Goal: Task Accomplishment & Management: Complete application form

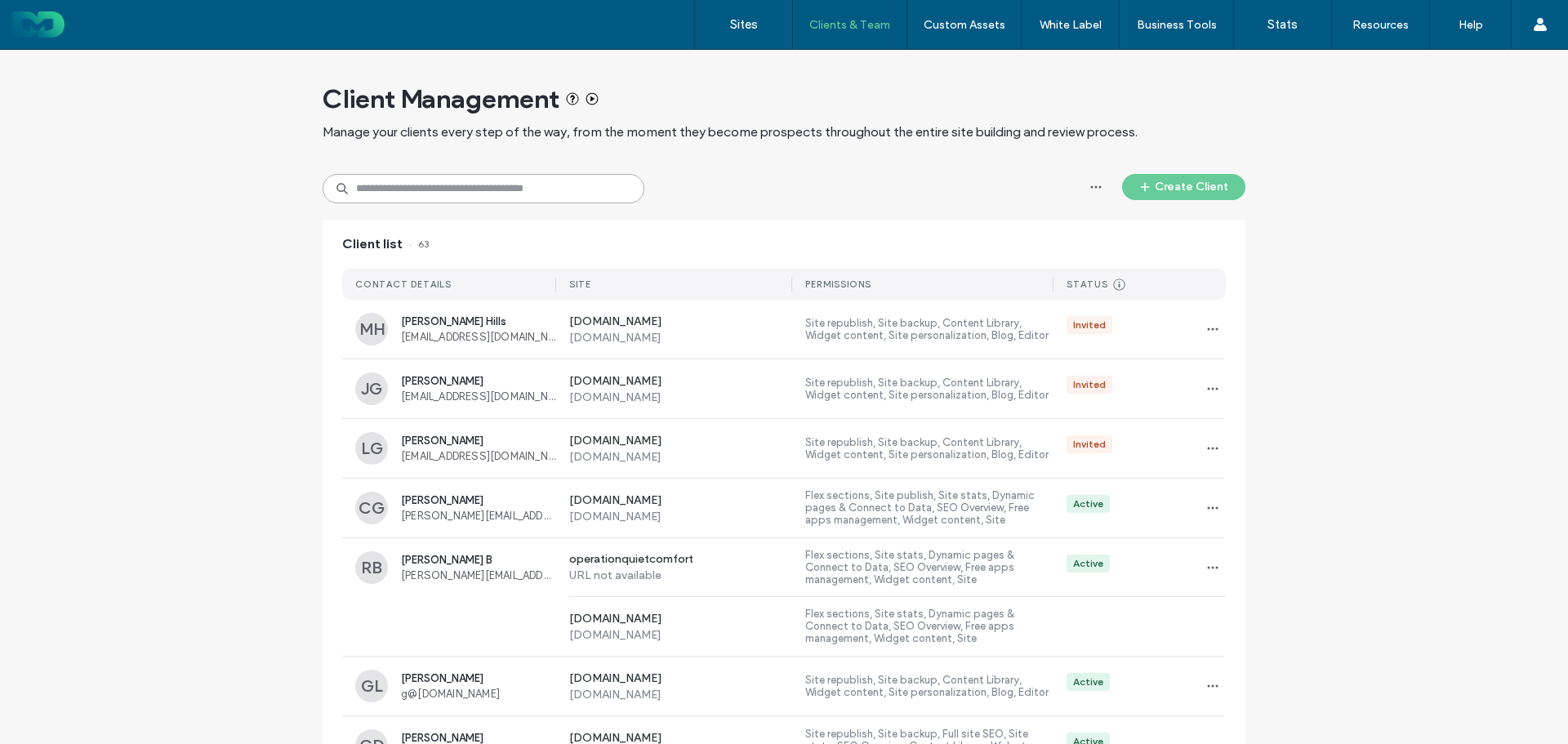
click at [518, 199] on input at bounding box center [483, 189] width 322 height 30
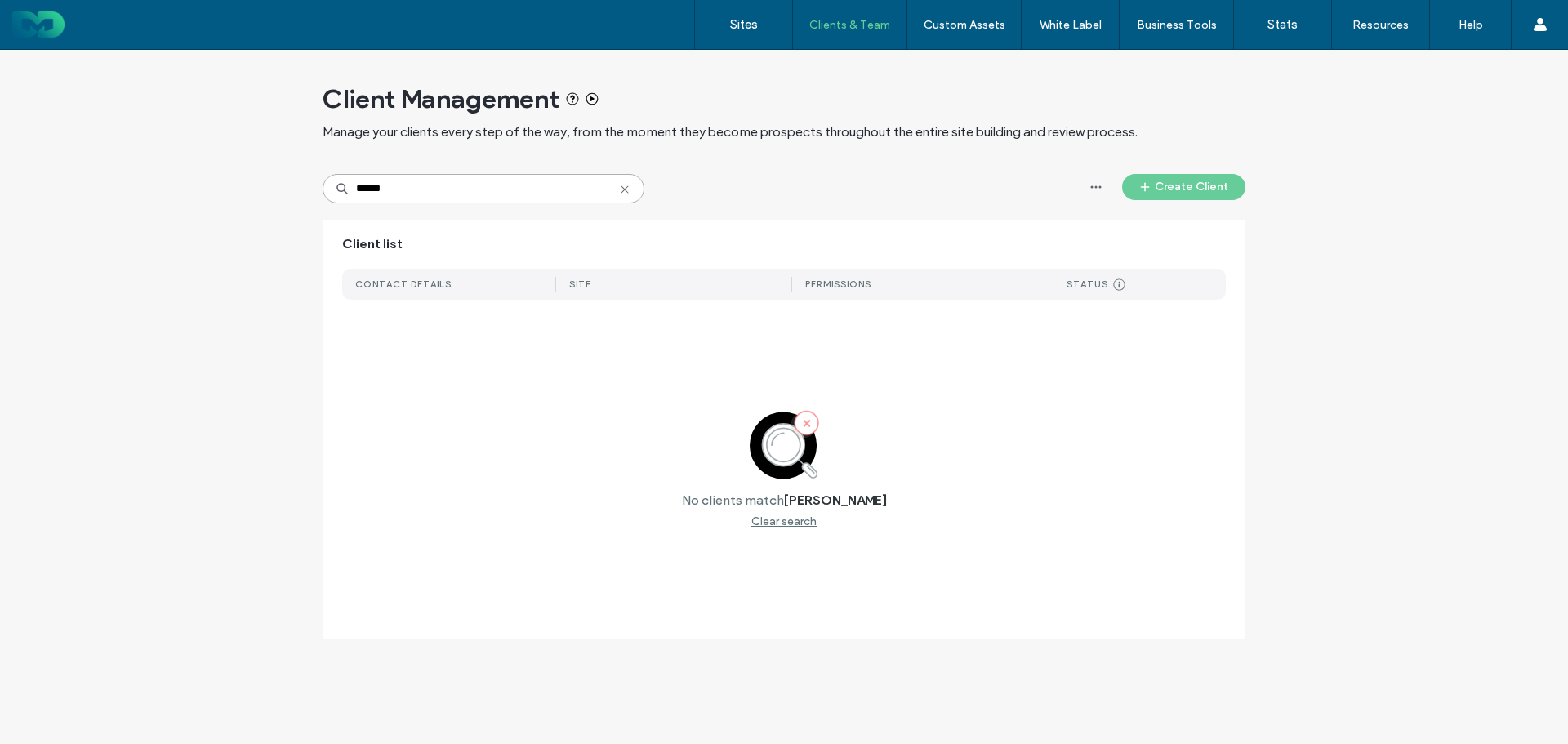
click at [533, 189] on input "******" at bounding box center [483, 189] width 322 height 30
type input "*"
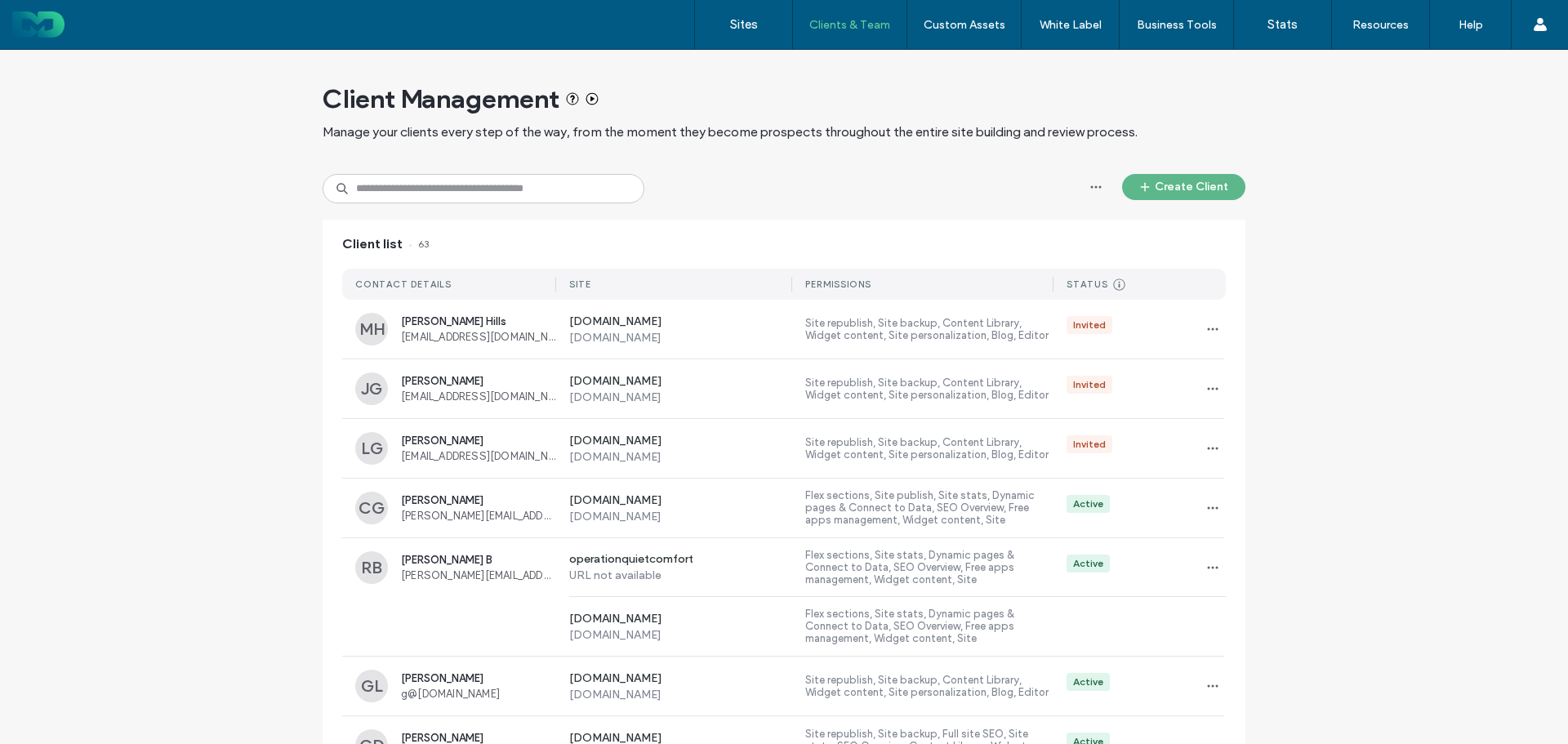
click at [1207, 189] on button "Create Client" at bounding box center [1183, 187] width 123 height 26
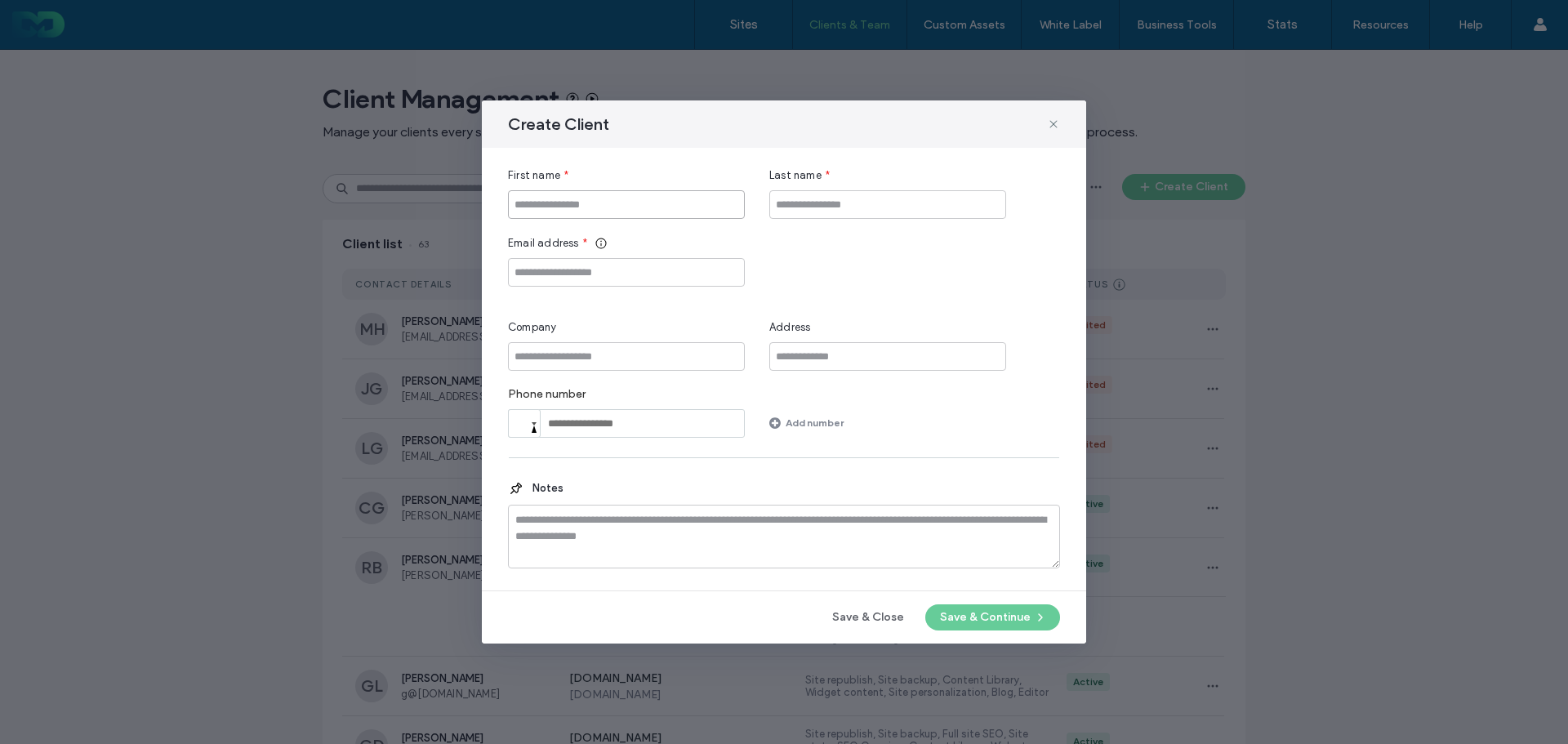
click at [688, 200] on input "First name" at bounding box center [626, 204] width 237 height 29
type input "******"
type input "*"
type input "**********"
click at [671, 362] on input "Company" at bounding box center [626, 356] width 237 height 29
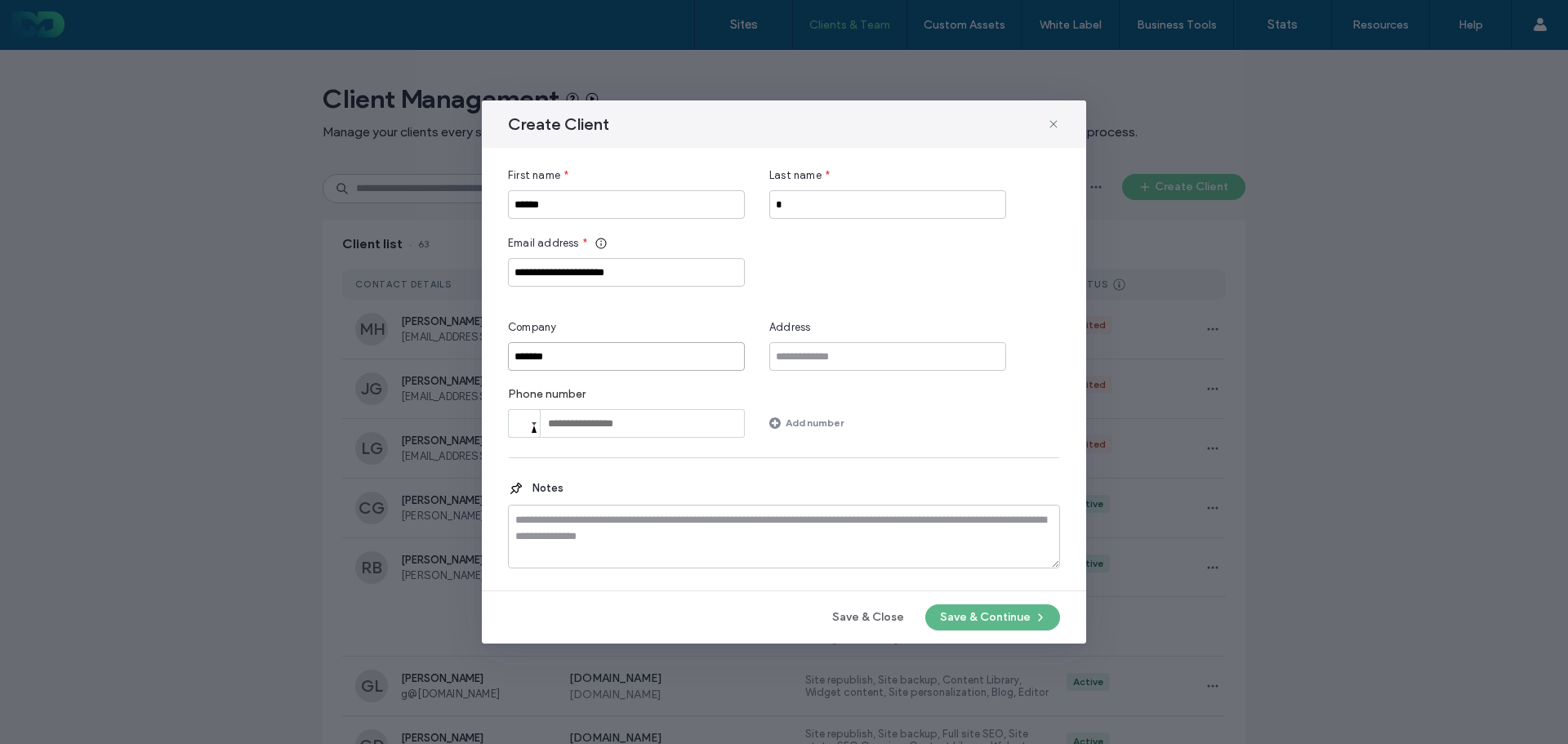
type input "*******"
click at [979, 616] on button "Save & Continue" at bounding box center [993, 617] width 134 height 26
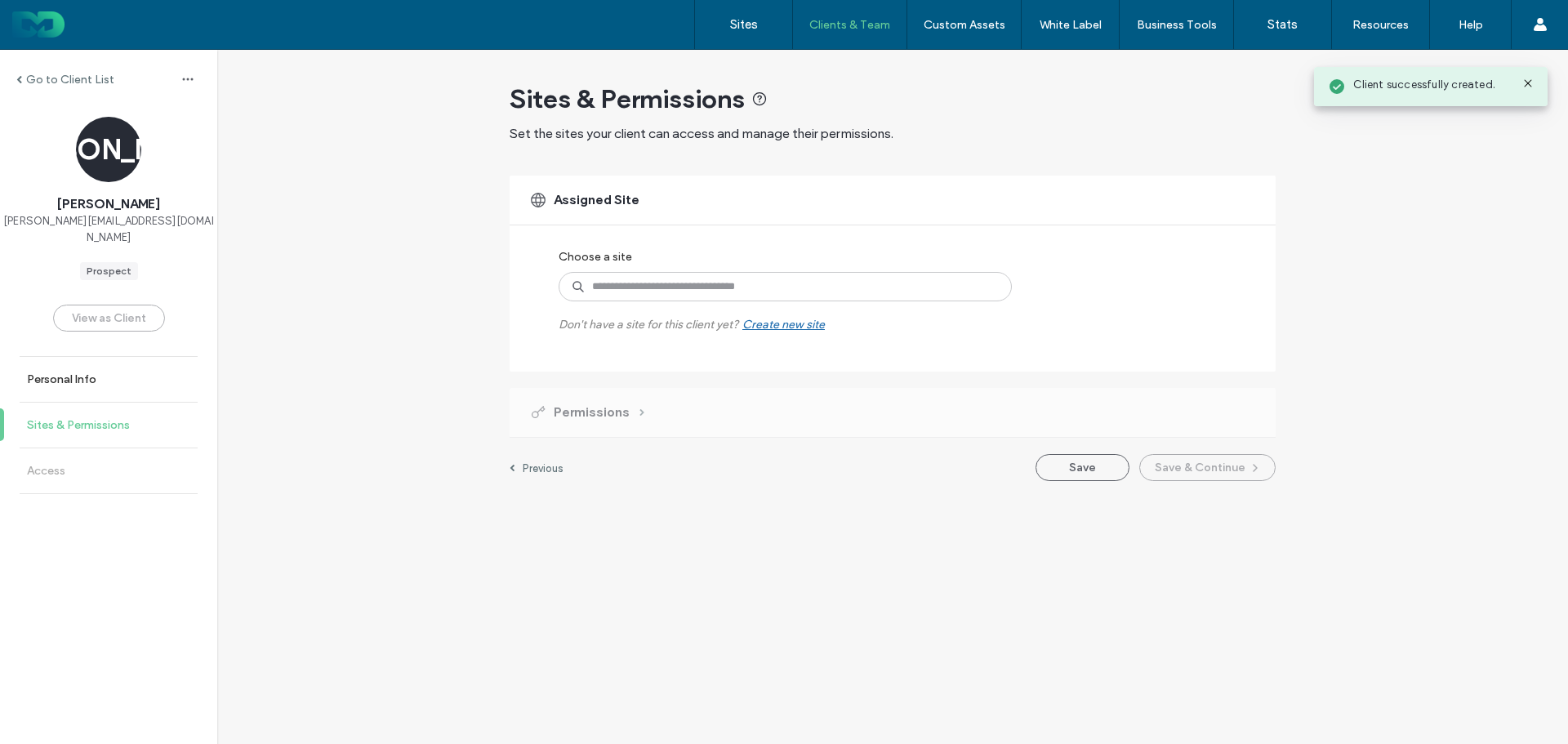
click at [113, 403] on link "Sites & Permissions" at bounding box center [108, 424] width 217 height 45
click at [771, 287] on input at bounding box center [785, 286] width 453 height 30
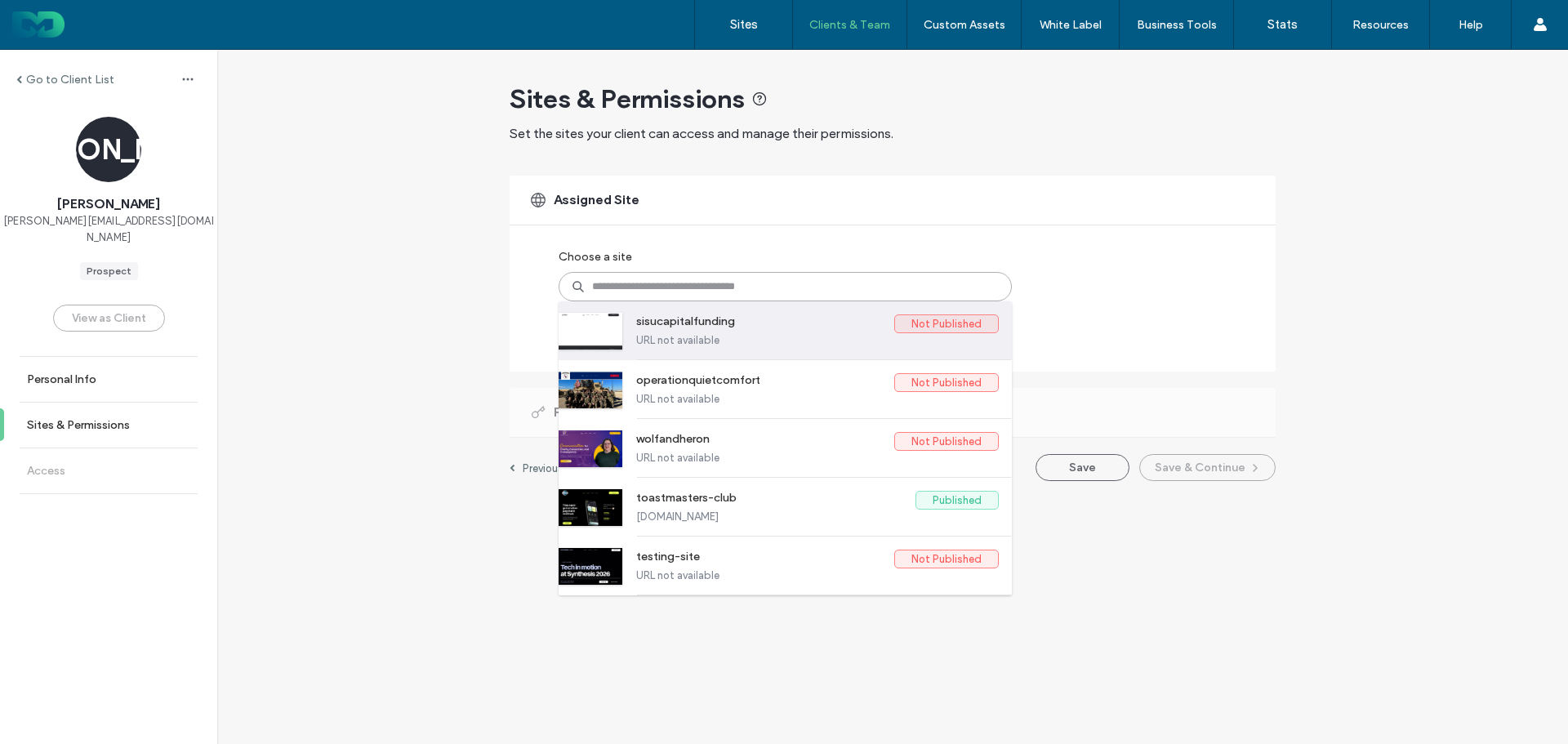
click at [769, 337] on label "URL not available" at bounding box center [817, 341] width 362 height 12
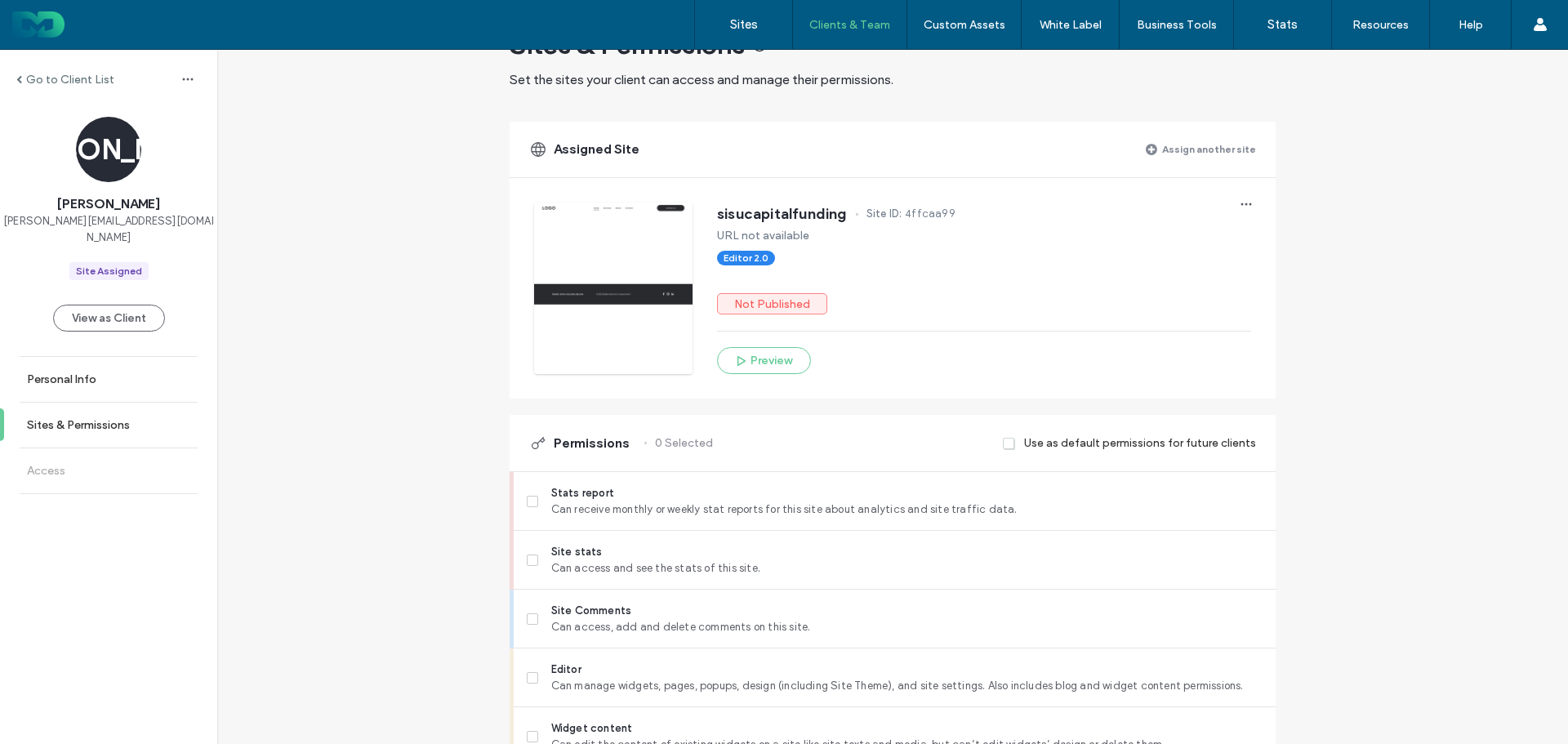
scroll to position [82, 0]
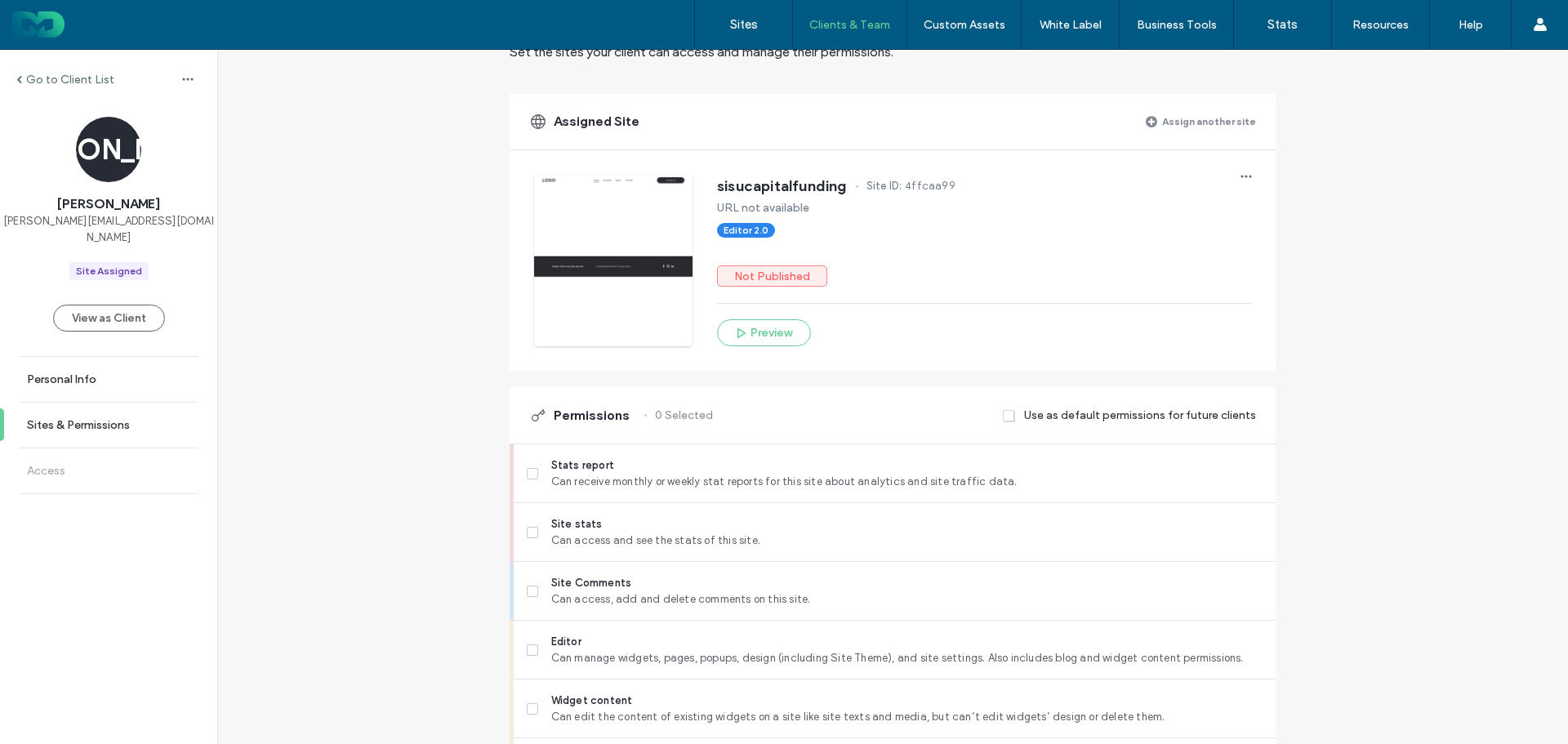
click at [1006, 415] on span at bounding box center [1009, 416] width 13 height 15
click at [558, 470] on span "Stats report" at bounding box center [906, 465] width 712 height 17
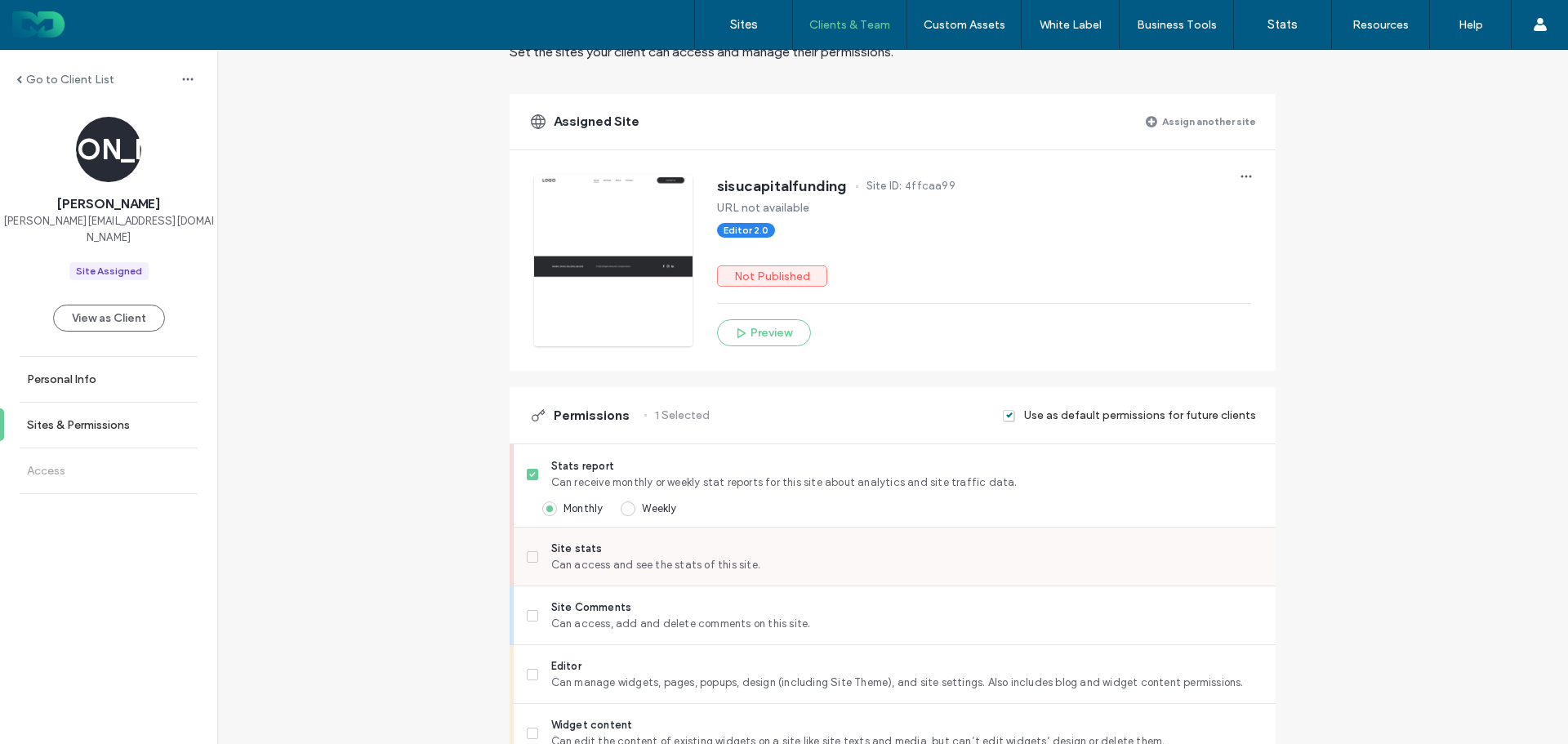
click at [592, 554] on span "Site stats" at bounding box center [906, 548] width 712 height 17
click at [539, 472] on label "Stats report Can receive monthly or weekly stat reports for this site about ana…" at bounding box center [894, 474] width 736 height 32
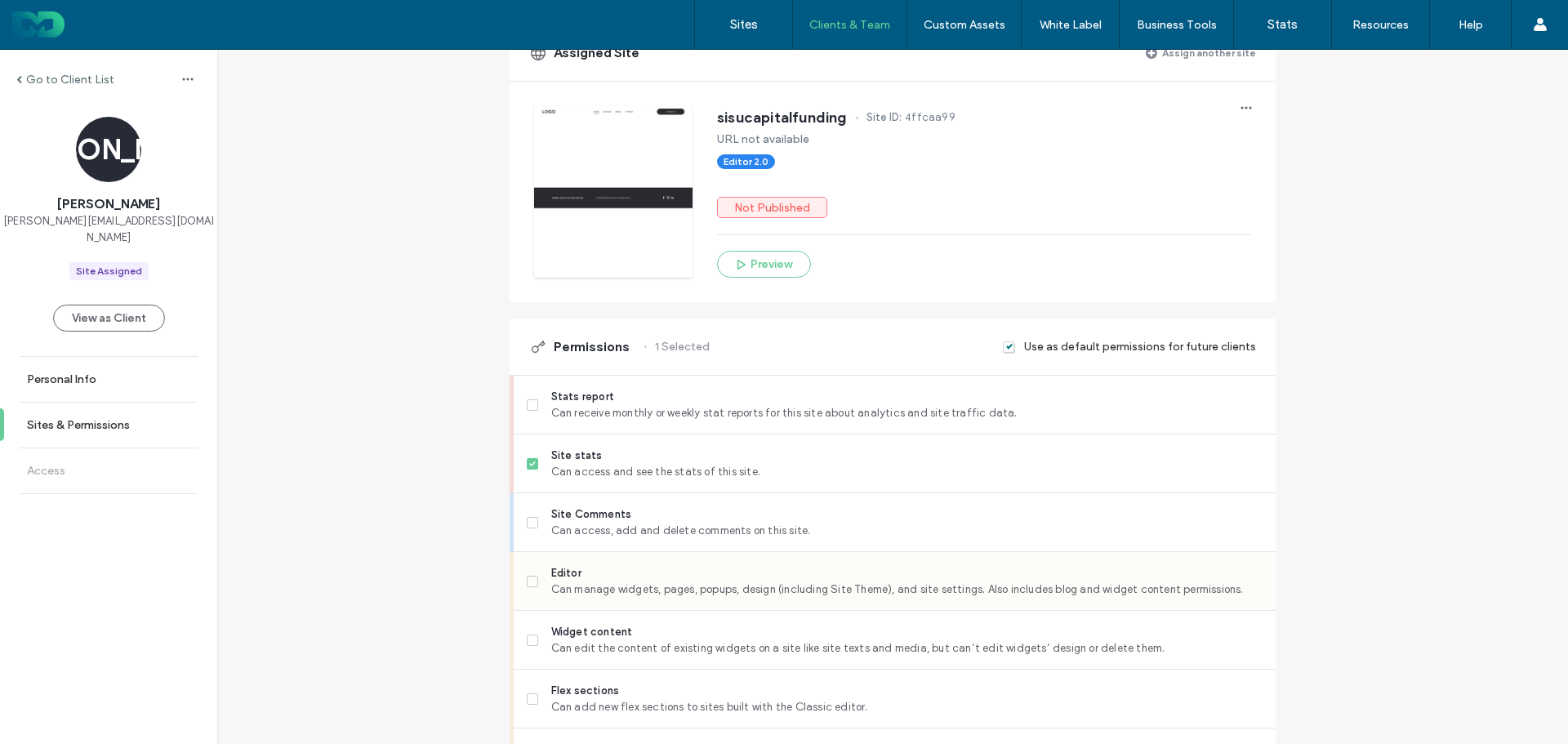
scroll to position [245, 0]
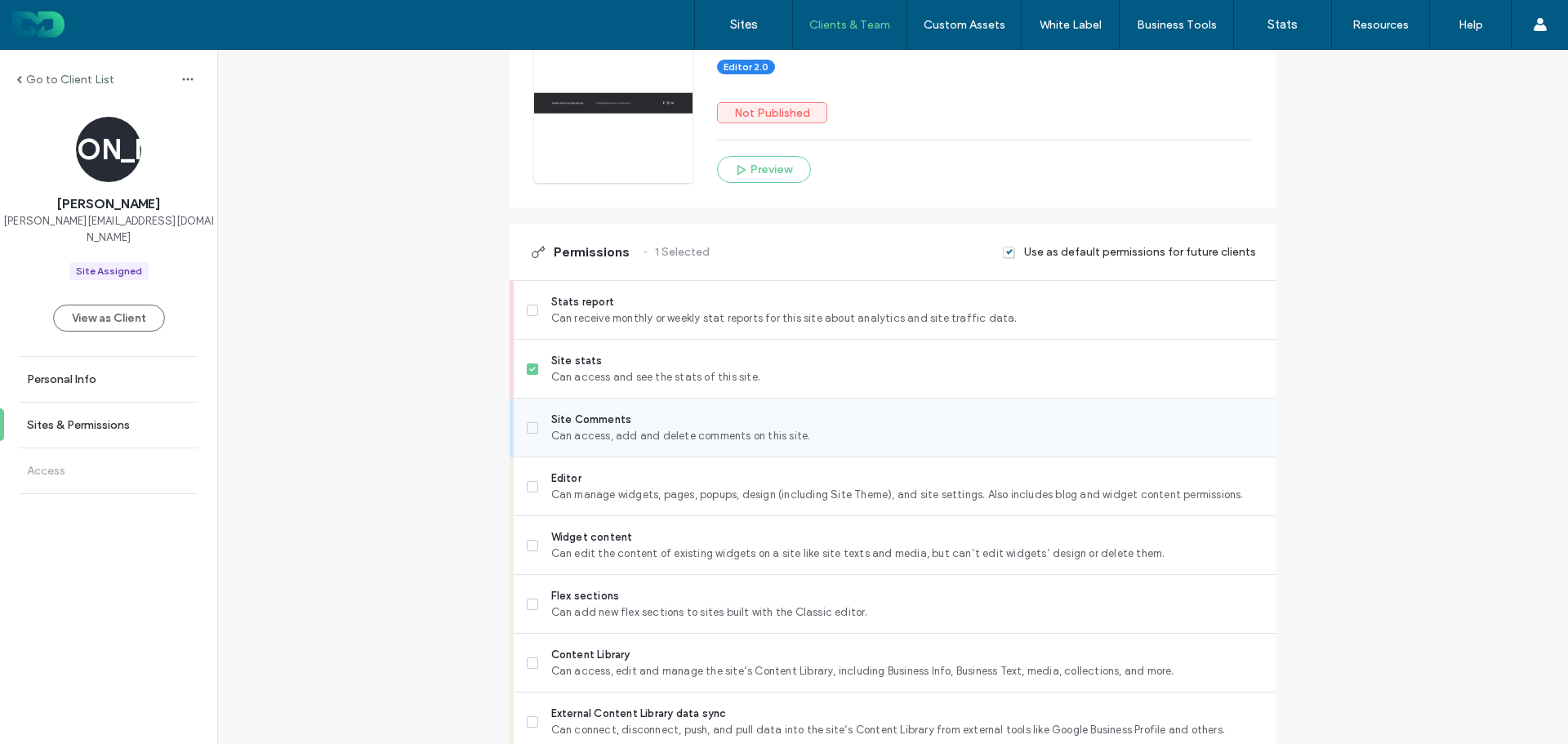
click at [621, 418] on span "Site Comments" at bounding box center [906, 419] width 712 height 17
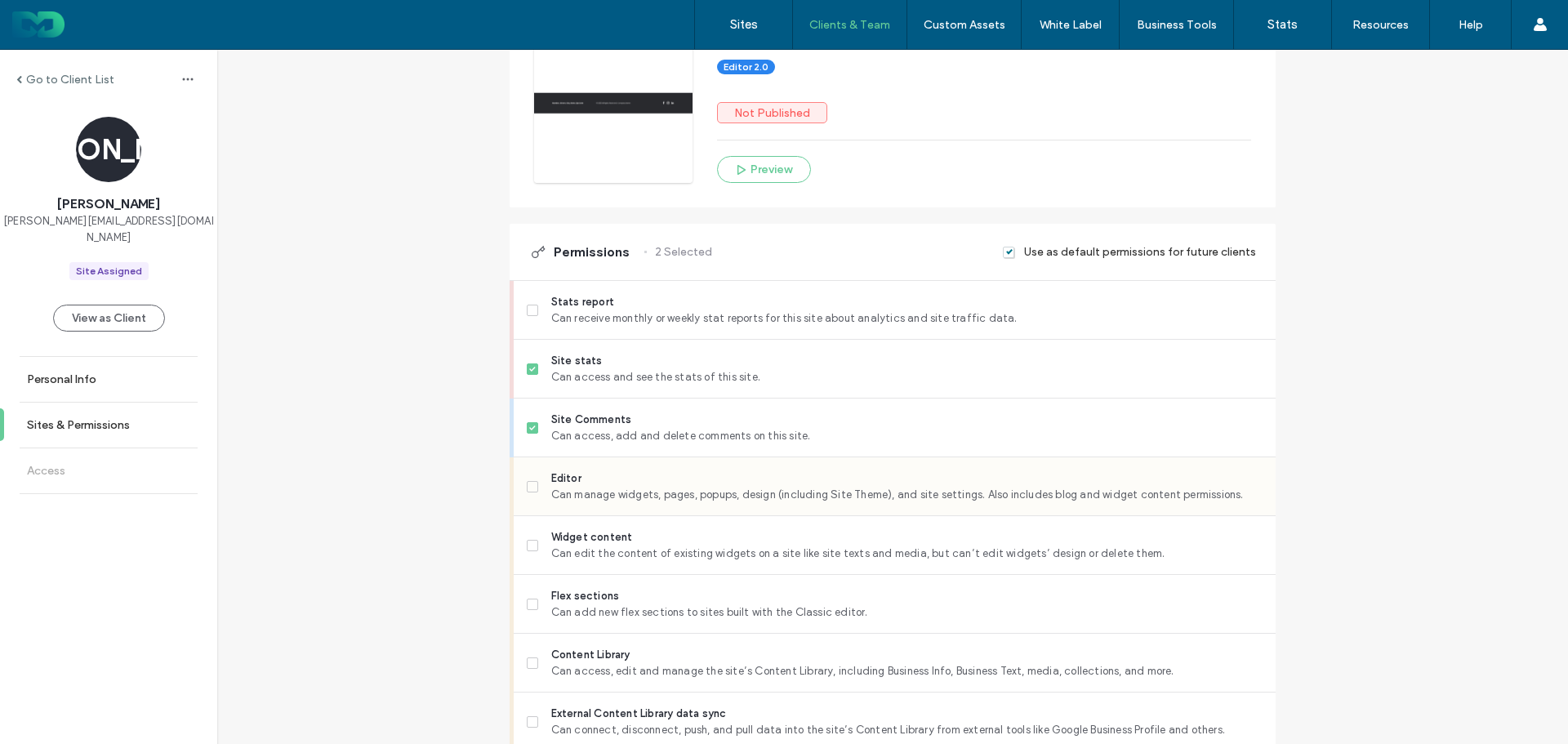
click at [606, 490] on span "Can manage widgets, pages, popups, design (including Site Theme), and site sett…" at bounding box center [906, 494] width 712 height 17
click at [604, 540] on span "Widget content" at bounding box center [906, 537] width 712 height 17
drag, startPoint x: 649, startPoint y: 485, endPoint x: 653, endPoint y: 522, distance: 37.2
click at [647, 485] on span "Editor" at bounding box center [906, 479] width 712 height 17
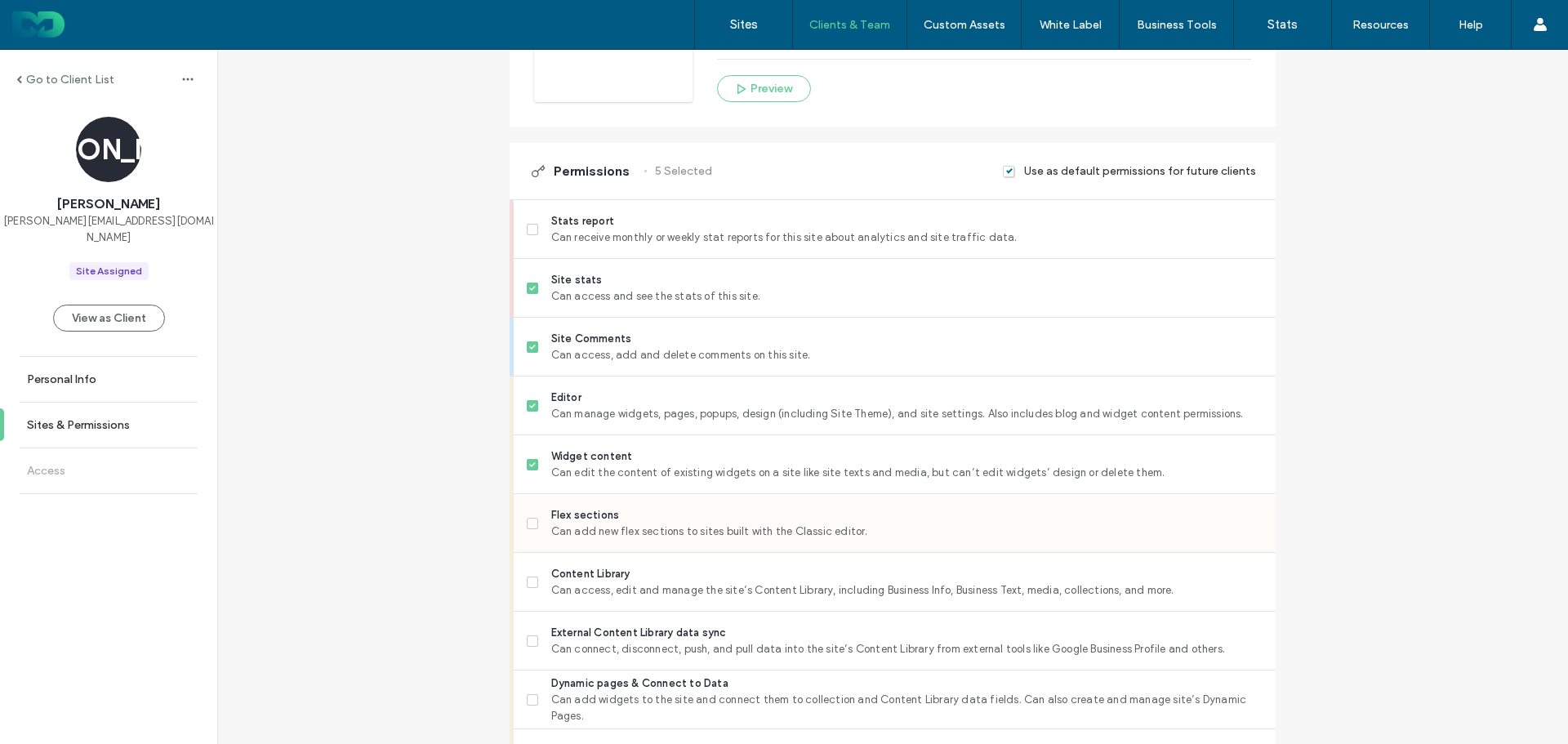
scroll to position [327, 0]
click at [661, 493] on div "Flex sections Can add new flex sections to sites built with the Classic editor." at bounding box center [901, 522] width 749 height 58
drag, startPoint x: 647, startPoint y: 519, endPoint x: 640, endPoint y: 559, distance: 40.6
click at [647, 520] on span "Flex sections" at bounding box center [906, 514] width 712 height 17
click at [640, 561] on div "Content Library Can access, edit and manage the site’s Content Library, includi…" at bounding box center [901, 581] width 749 height 58
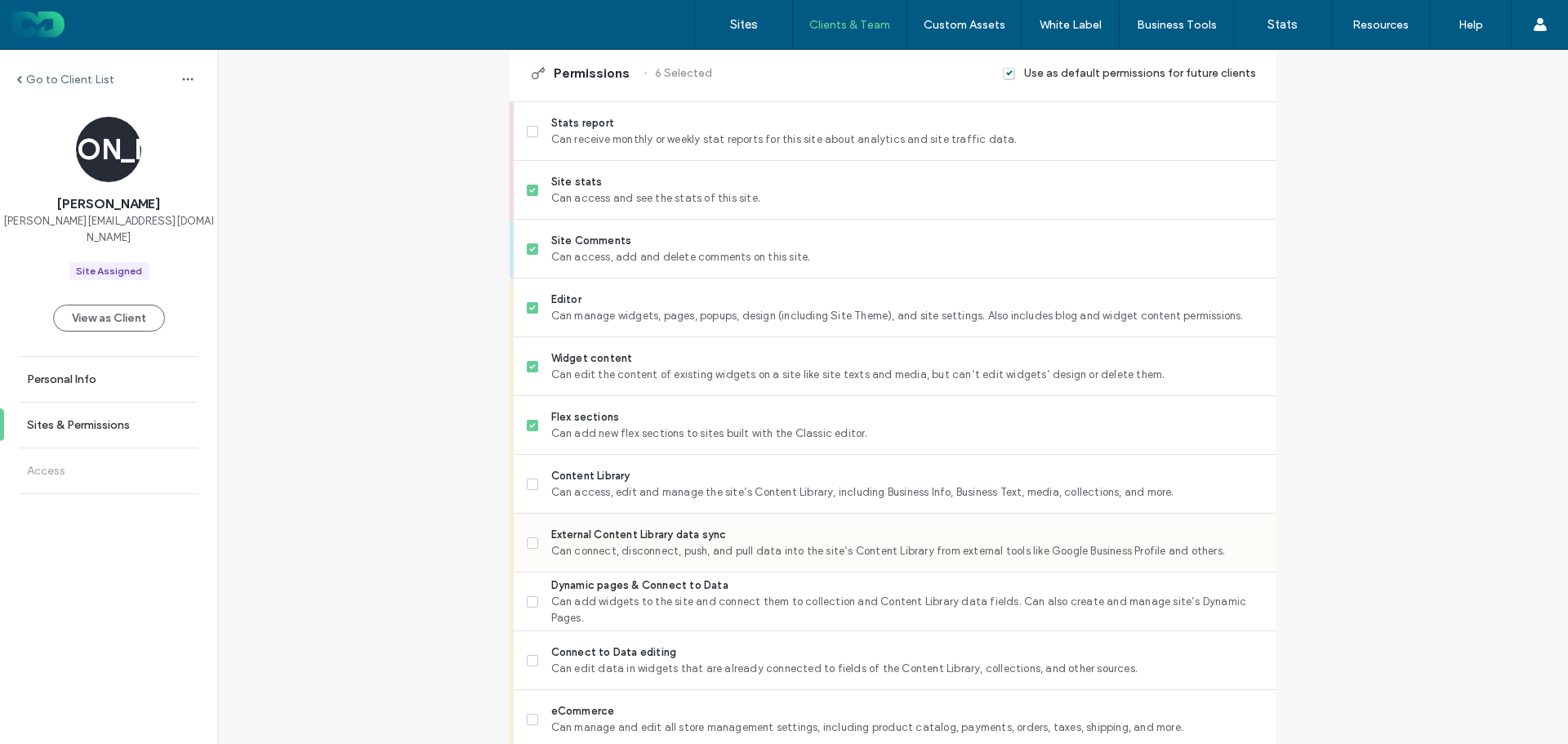
scroll to position [490, 0]
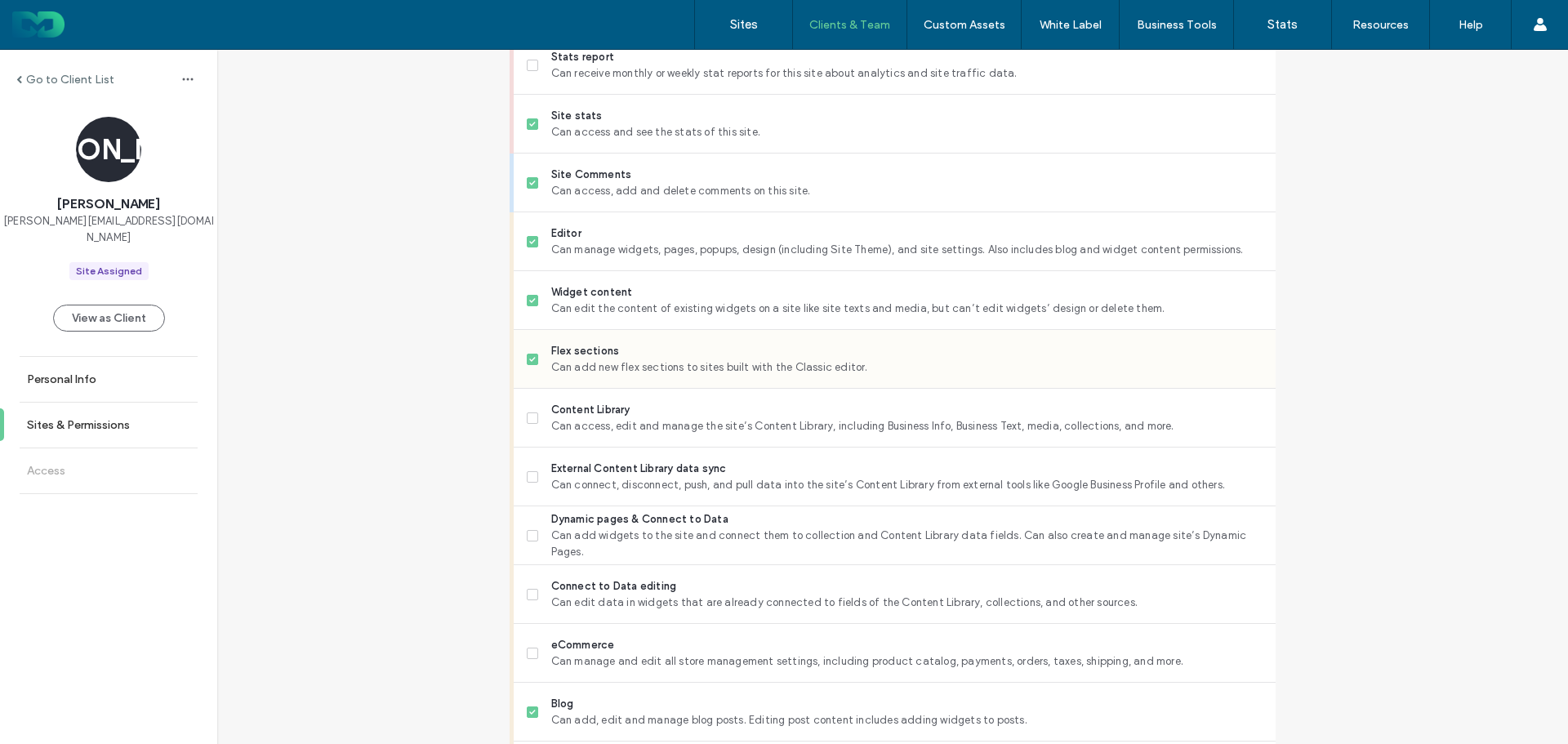
click at [638, 375] on span "Can add new flex sections to sites built with the Classic editor." at bounding box center [906, 368] width 712 height 17
drag, startPoint x: 621, startPoint y: 421, endPoint x: 624, endPoint y: 381, distance: 40.1
click at [621, 422] on span "Can access, edit and manage the site’s Content Library, including Business Info…" at bounding box center [906, 426] width 712 height 17
click at [619, 366] on span "Can add new flex sections to sites built with the Classic editor." at bounding box center [906, 368] width 712 height 17
drag, startPoint x: 616, startPoint y: 488, endPoint x: 611, endPoint y: 539, distance: 51.2
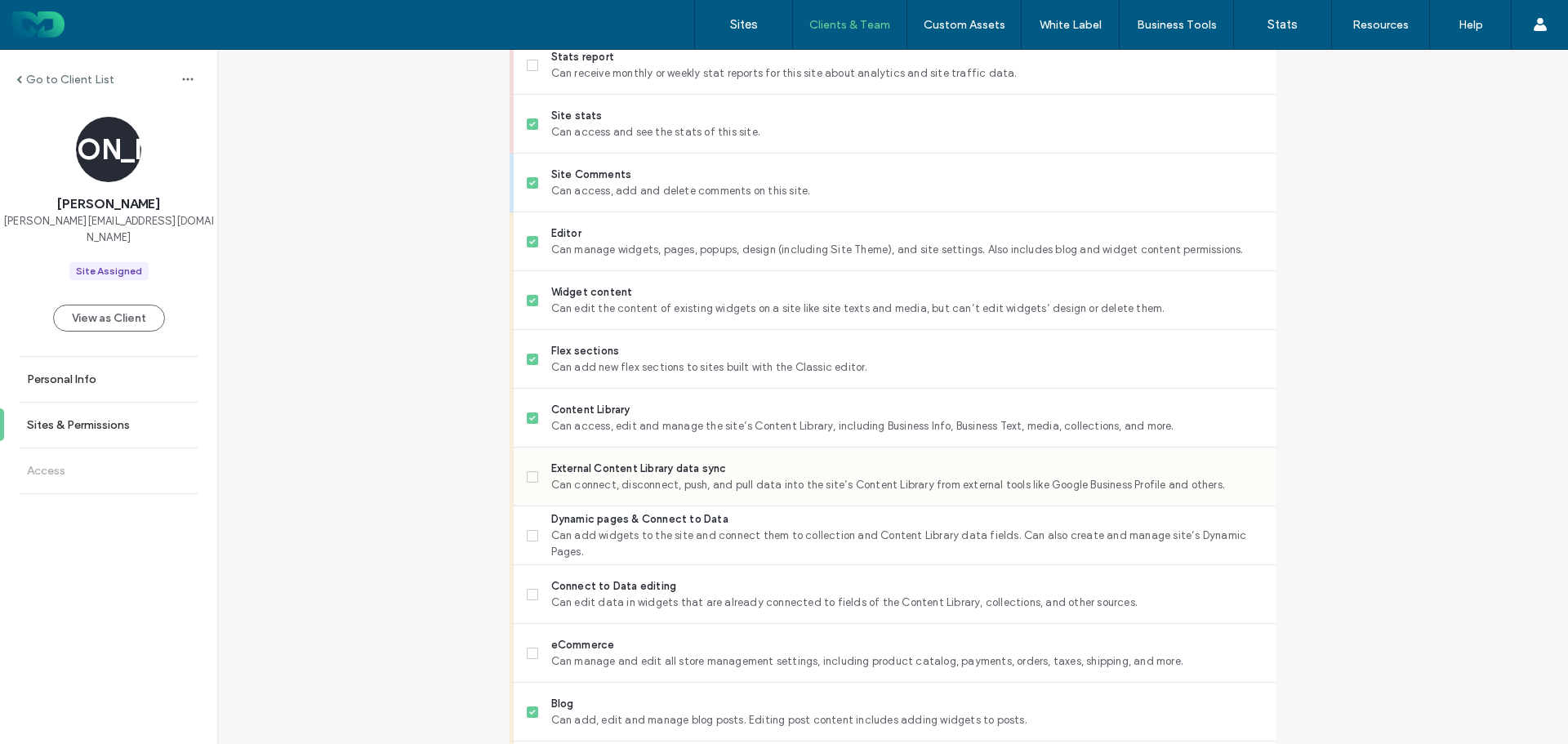
click at [616, 490] on span "Can connect, disconnect, push, and pull data into the site’s Content Library fr…" at bounding box center [906, 485] width 712 height 17
click at [610, 543] on span "Can add widgets to the site and connect them to collection and Content Library …" at bounding box center [906, 543] width 712 height 32
click at [613, 585] on span "Connect to Data editing" at bounding box center [906, 586] width 712 height 17
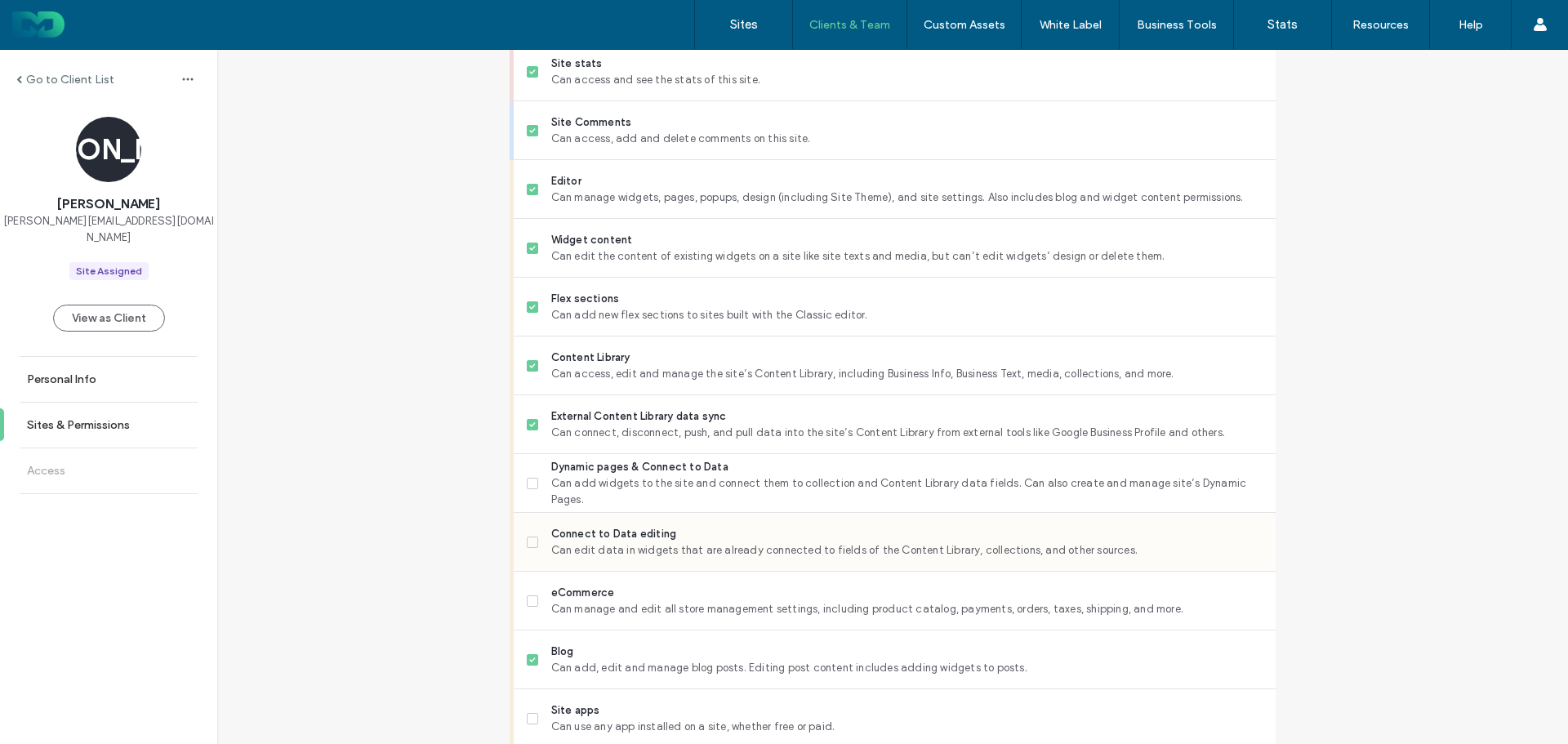
scroll to position [572, 0]
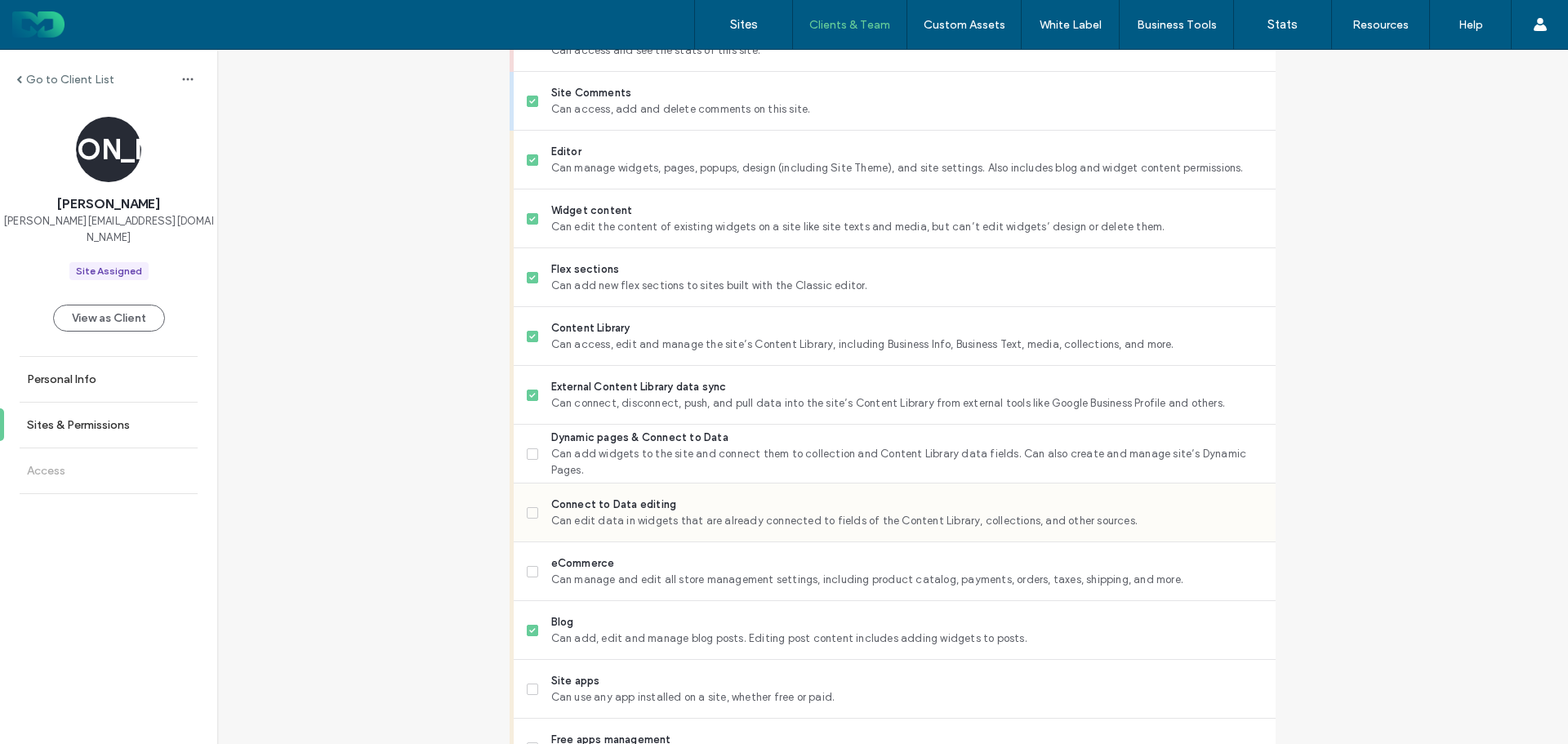
click at [669, 513] on span "Can edit data in widgets that are already connected to fields of the Content Li…" at bounding box center [906, 520] width 712 height 17
click at [686, 460] on span "Can add widgets to the site and connect them to collection and Content Library …" at bounding box center [906, 462] width 712 height 32
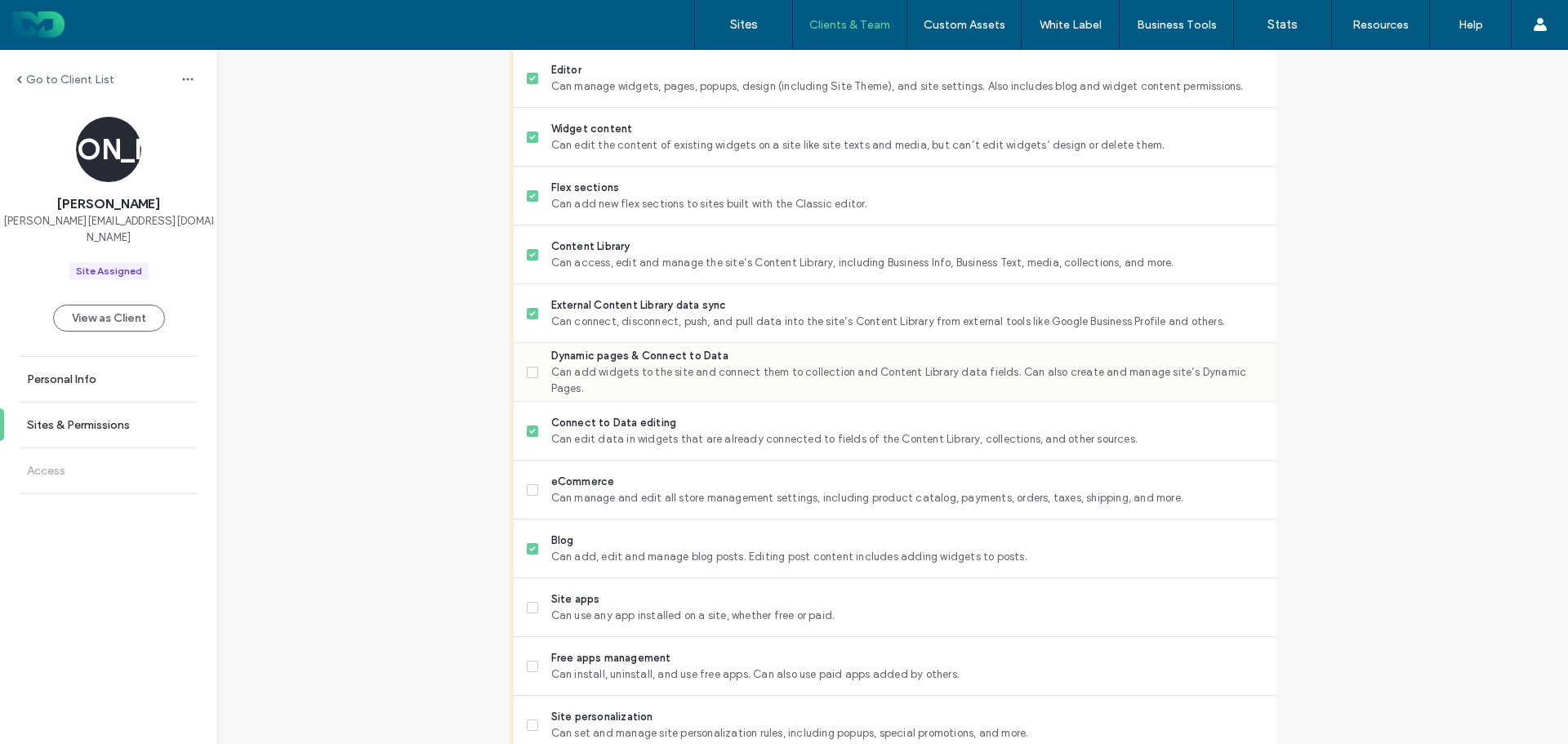
click at [677, 351] on div "Dynamic pages & Connect to Data Can add widgets to the site and connect them to…" at bounding box center [901, 372] width 749 height 58
drag, startPoint x: 650, startPoint y: 369, endPoint x: 641, endPoint y: 392, distance: 24.7
click at [650, 364] on span "Dynamic pages & Connect to Data" at bounding box center [906, 355] width 712 height 17
click at [611, 479] on span "eCommerce" at bounding box center [906, 481] width 712 height 17
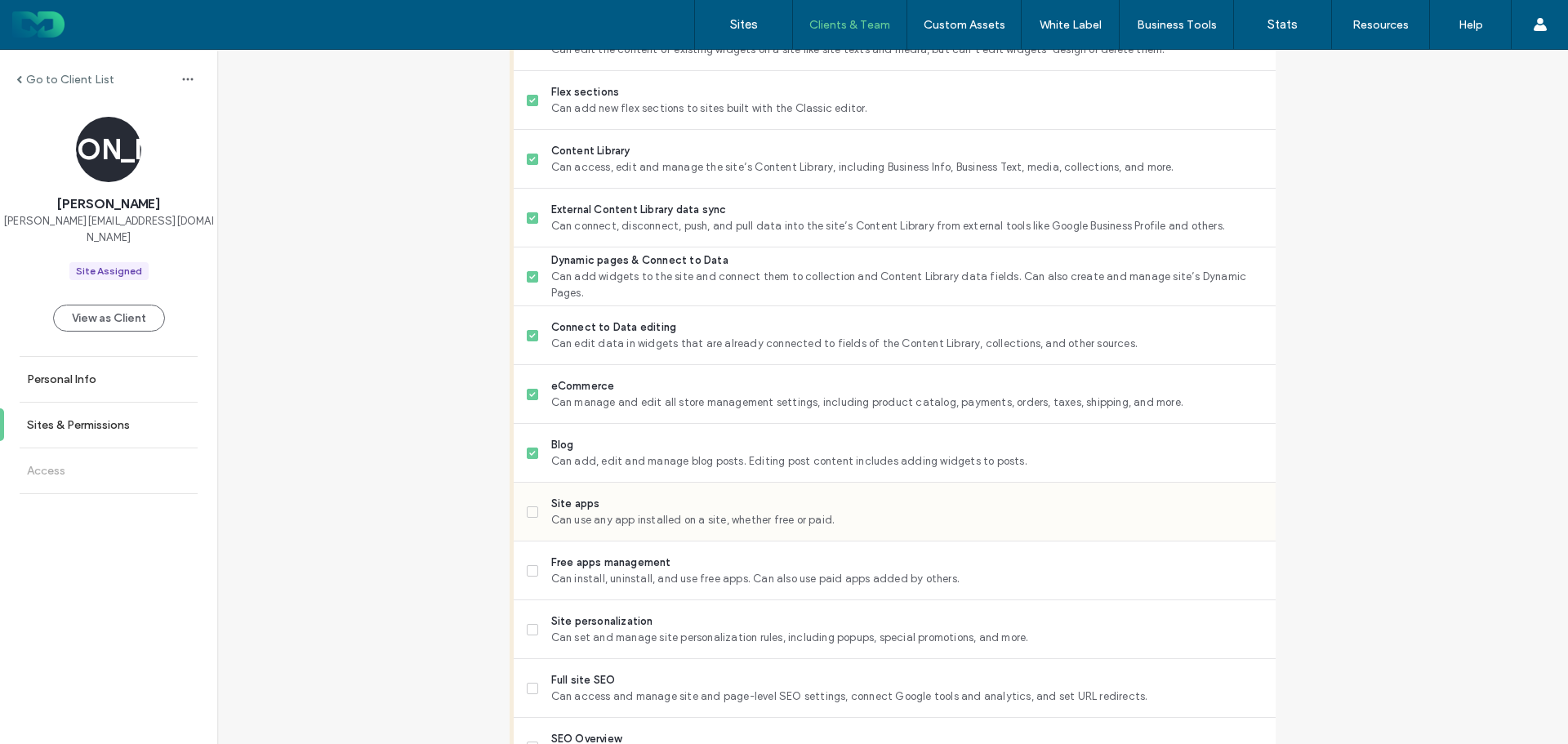
scroll to position [816, 0]
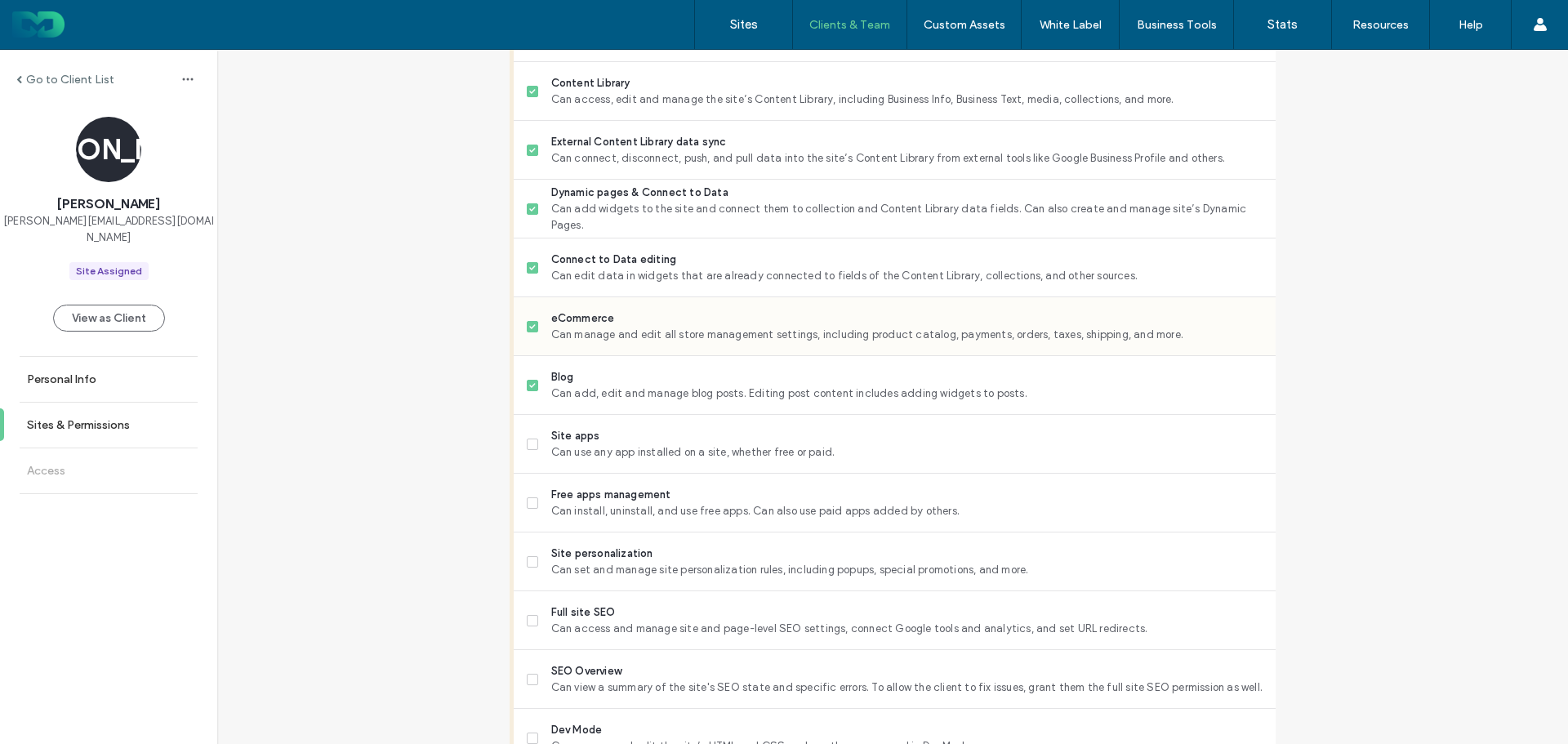
click at [652, 338] on span "Can manage and edit all store management settings, including product catalog, p…" at bounding box center [906, 334] width 712 height 17
click at [631, 436] on span "Site apps" at bounding box center [906, 436] width 712 height 17
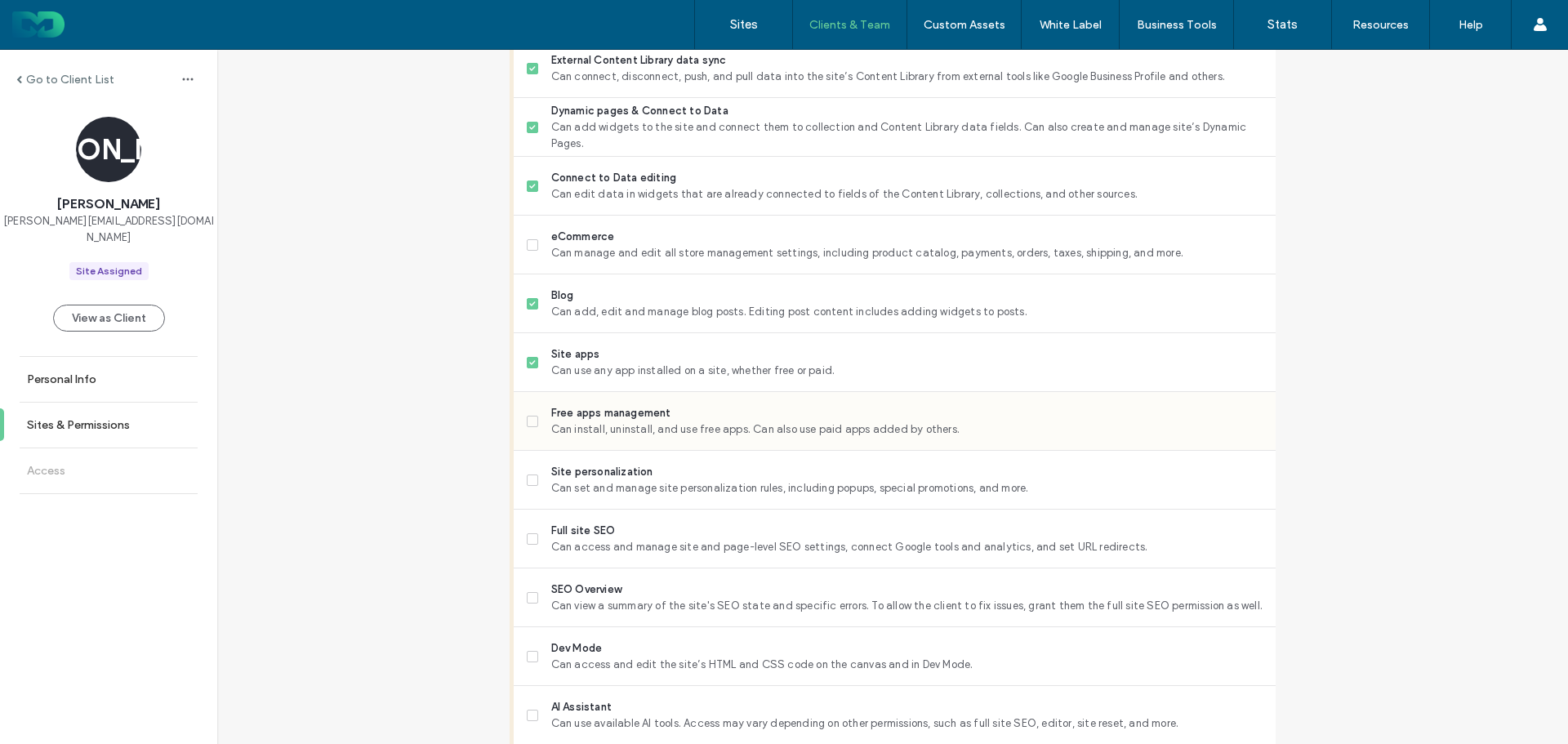
click at [646, 410] on span "Free apps management" at bounding box center [906, 413] width 712 height 17
click at [627, 468] on span "Site personalization" at bounding box center [906, 472] width 712 height 17
click at [629, 535] on span "Full site SEO" at bounding box center [906, 531] width 712 height 17
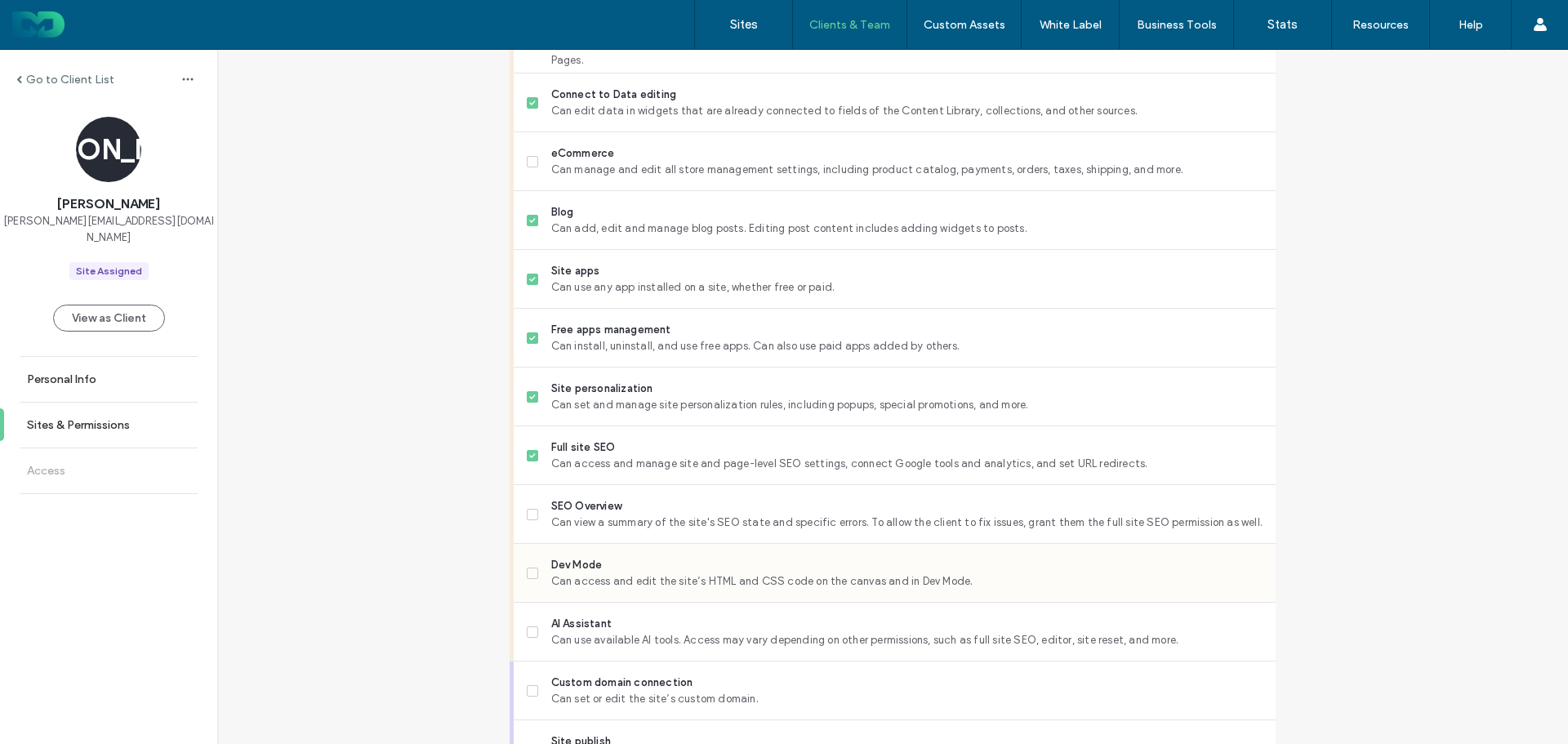
scroll to position [1062, 0]
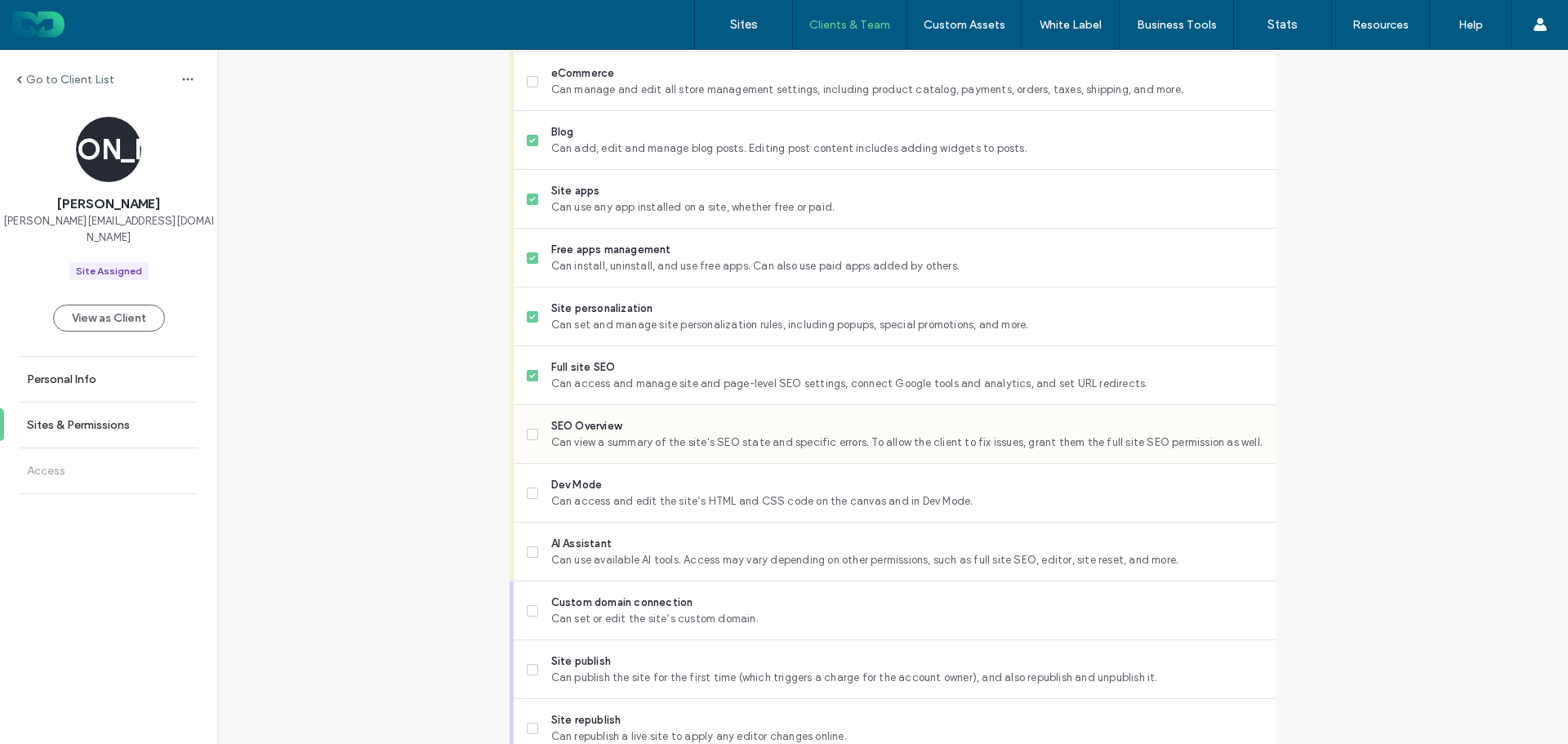
click at [639, 461] on div "SEO Overview Can view a summary of the site's SEO state and specific errors. To…" at bounding box center [901, 434] width 749 height 58
click at [637, 495] on span "Can access and edit the site’s HTML and CSS code on the canvas and in Dev Mode." at bounding box center [906, 501] width 712 height 17
click at [651, 432] on span "SEO Overview" at bounding box center [906, 426] width 712 height 17
click at [650, 540] on span "AI Assistant" at bounding box center [906, 544] width 712 height 17
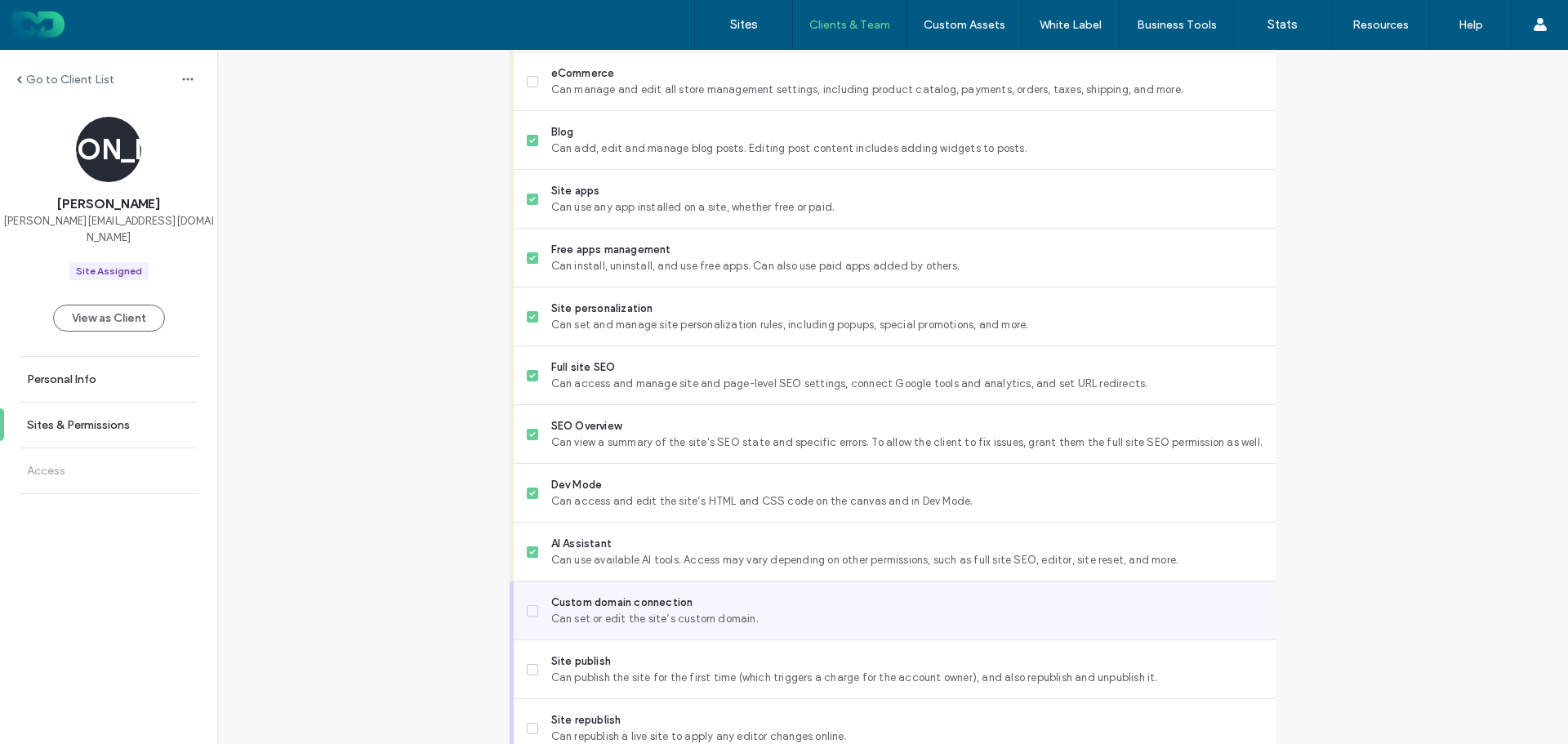
drag, startPoint x: 645, startPoint y: 610, endPoint x: 683, endPoint y: 582, distance: 47.2
click at [647, 611] on span "Can set or edit the site’s custom domain." at bounding box center [906, 619] width 712 height 17
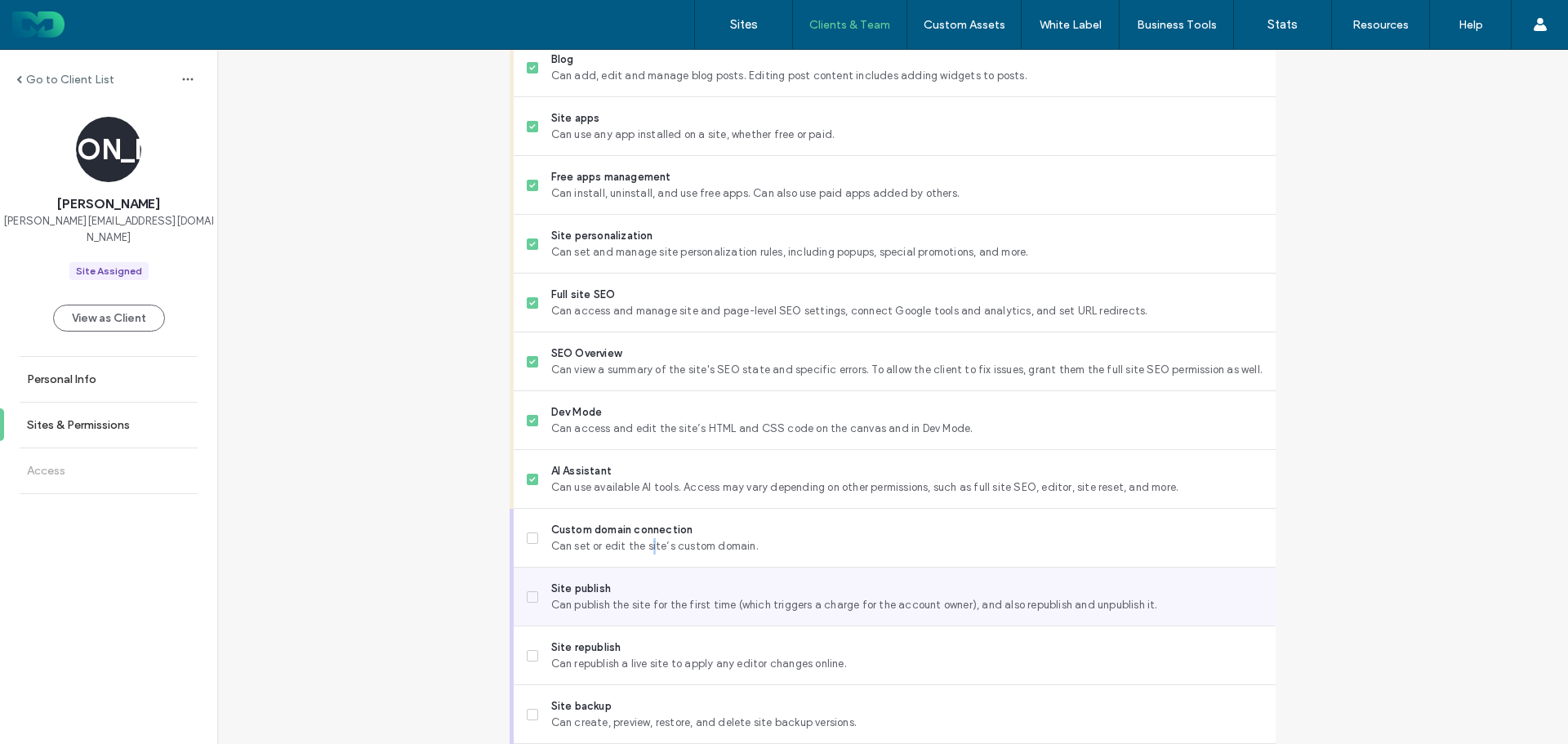
scroll to position [1225, 0]
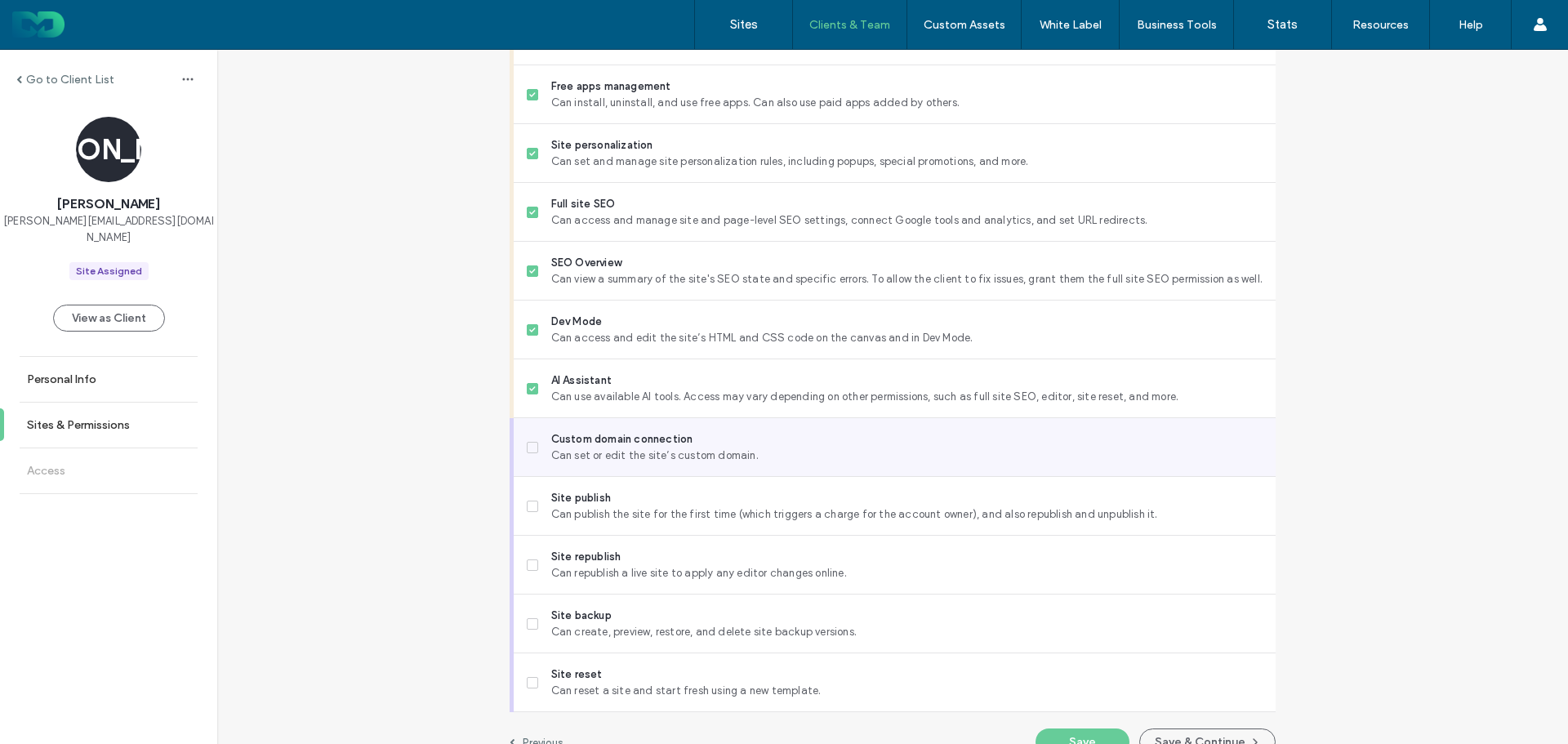
click at [661, 440] on span "Custom domain connection" at bounding box center [906, 439] width 712 height 17
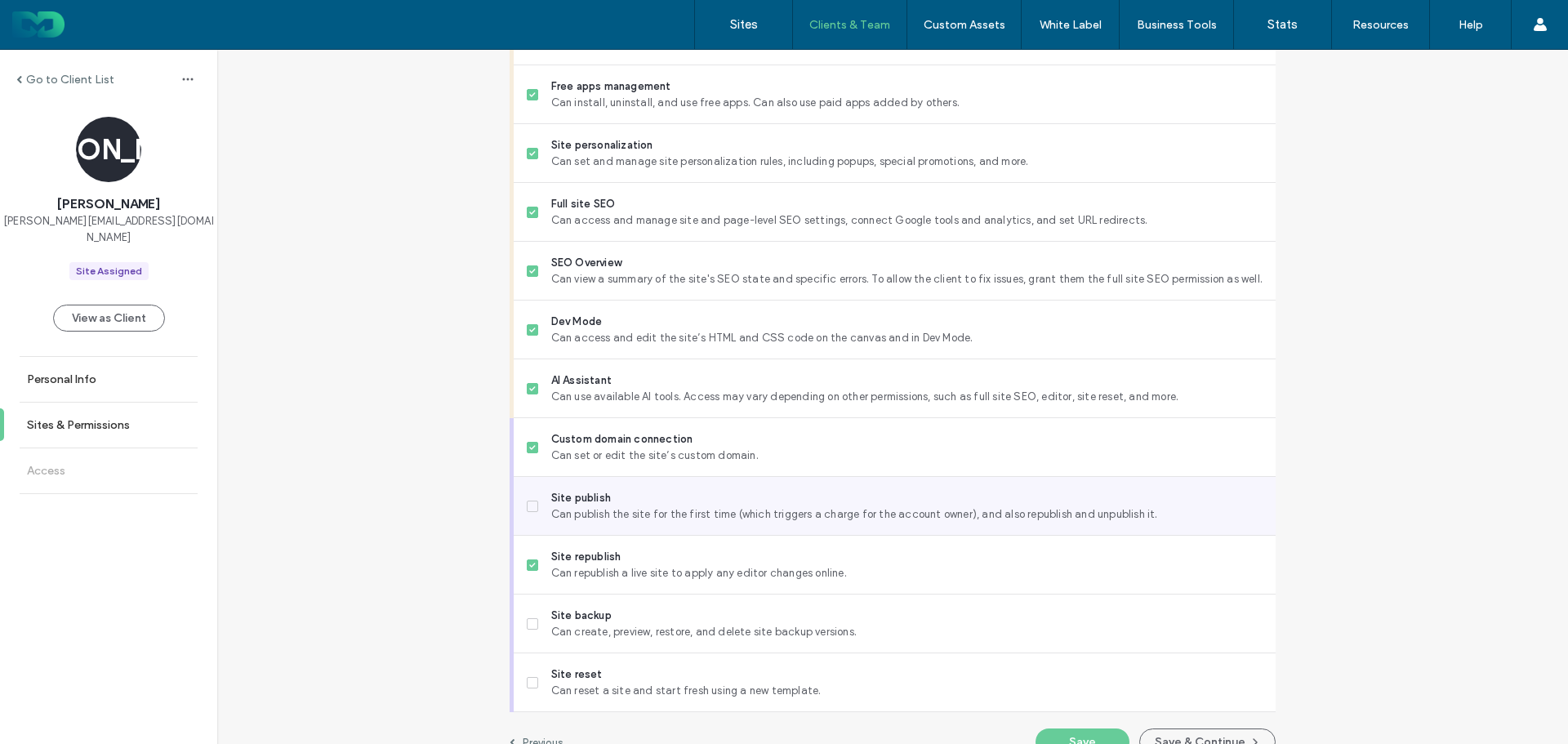
click at [634, 502] on span "Site publish" at bounding box center [906, 498] width 712 height 17
click at [639, 506] on span "Can publish the site for the first time (which triggers a charge for the accoun…" at bounding box center [906, 514] width 712 height 17
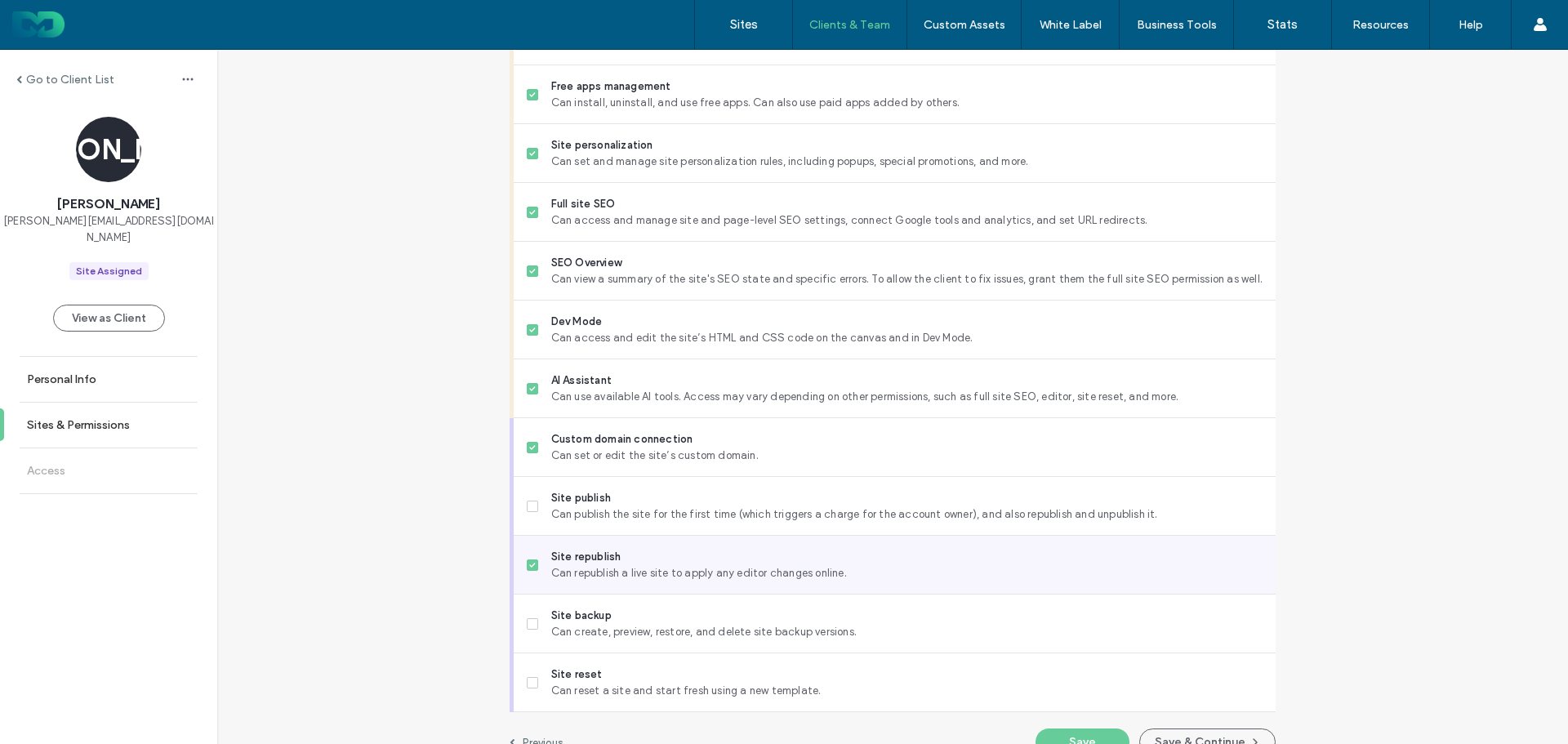
click at [650, 585] on div "Site republish Can republish a live site to apply any editor changes online." at bounding box center [901, 565] width 749 height 58
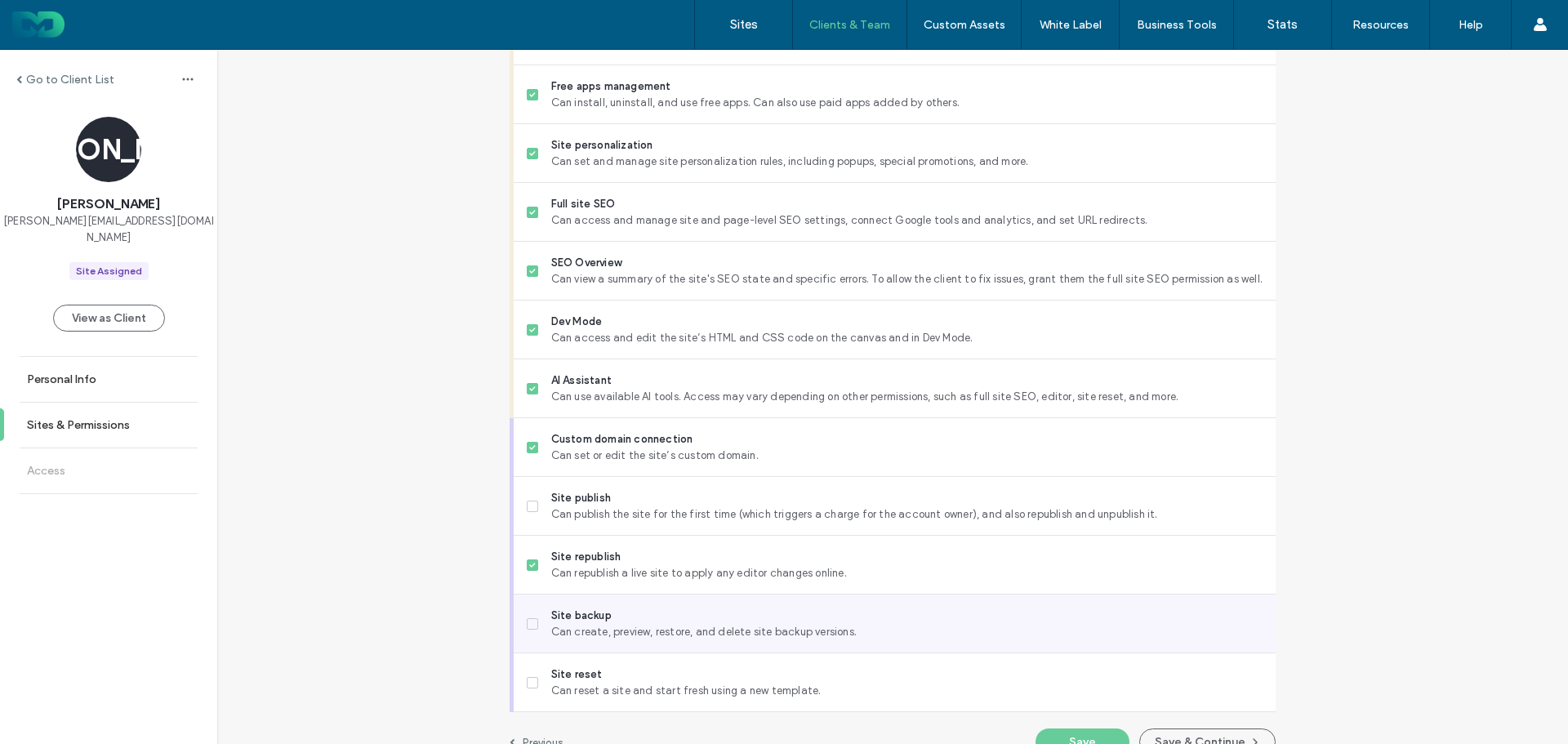
click at [636, 630] on span "Can create, preview, restore, and delete site backup versions." at bounding box center [906, 632] width 712 height 17
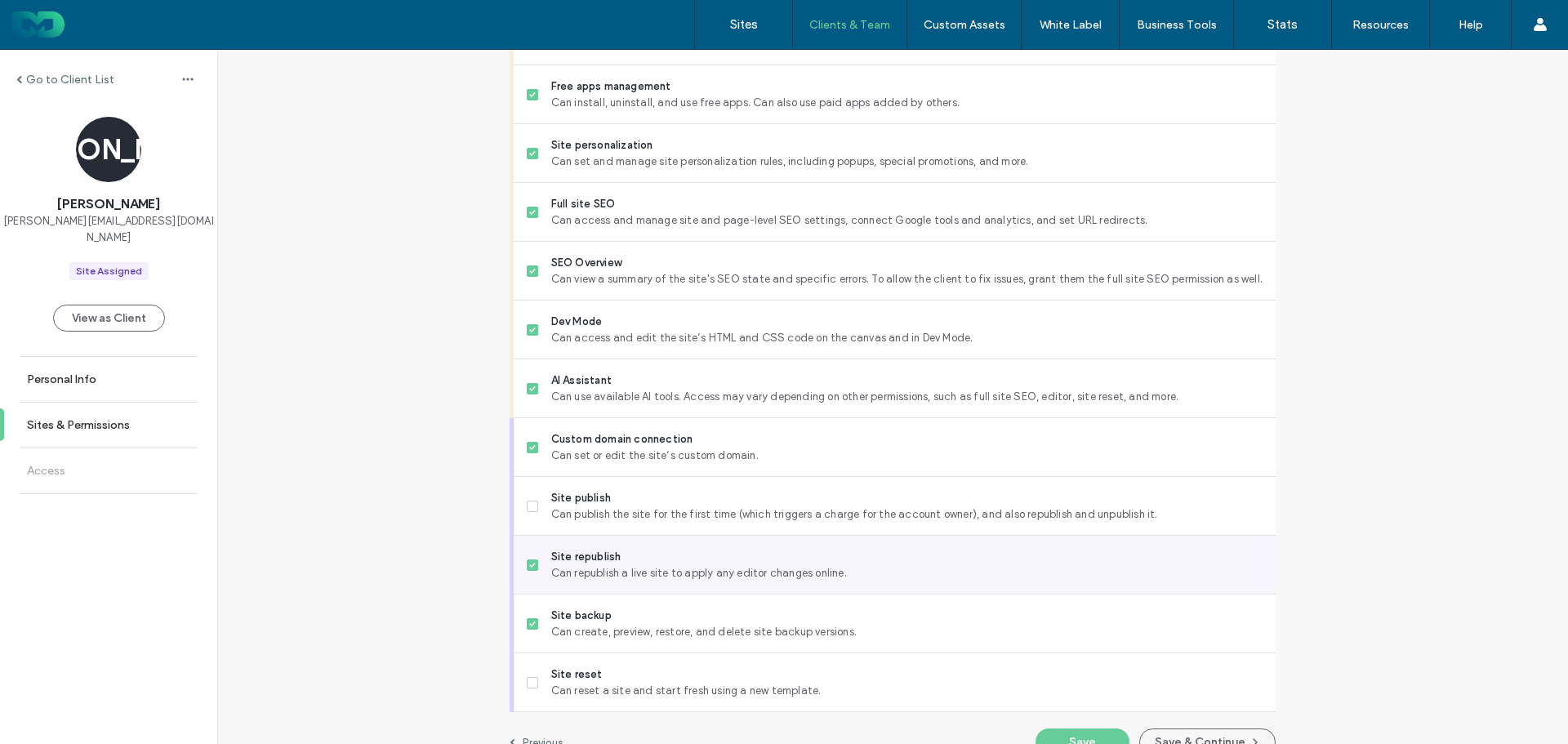
click at [671, 570] on span "Can republish a live site to apply any editor changes online." at bounding box center [906, 573] width 712 height 17
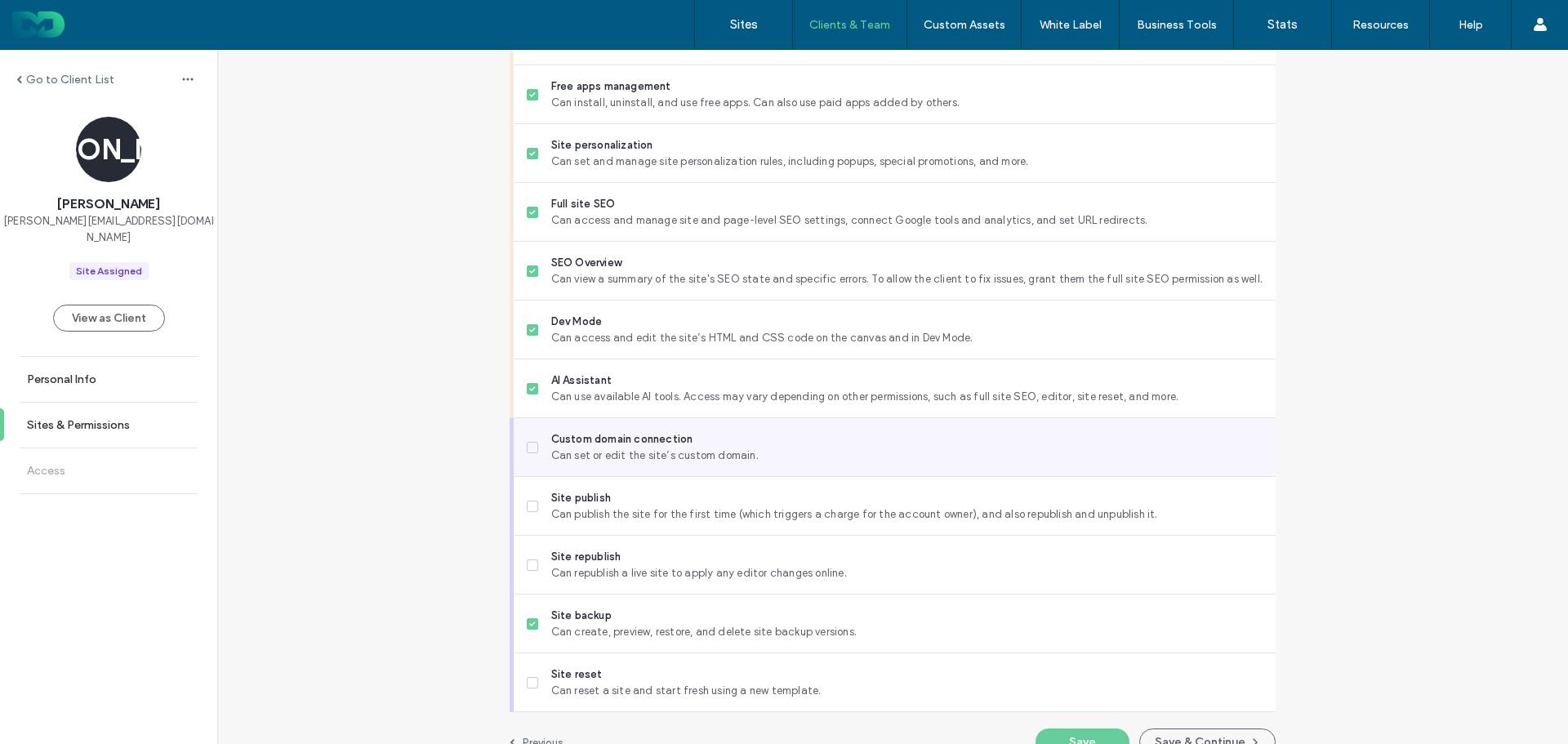
scroll to position [1253, 0]
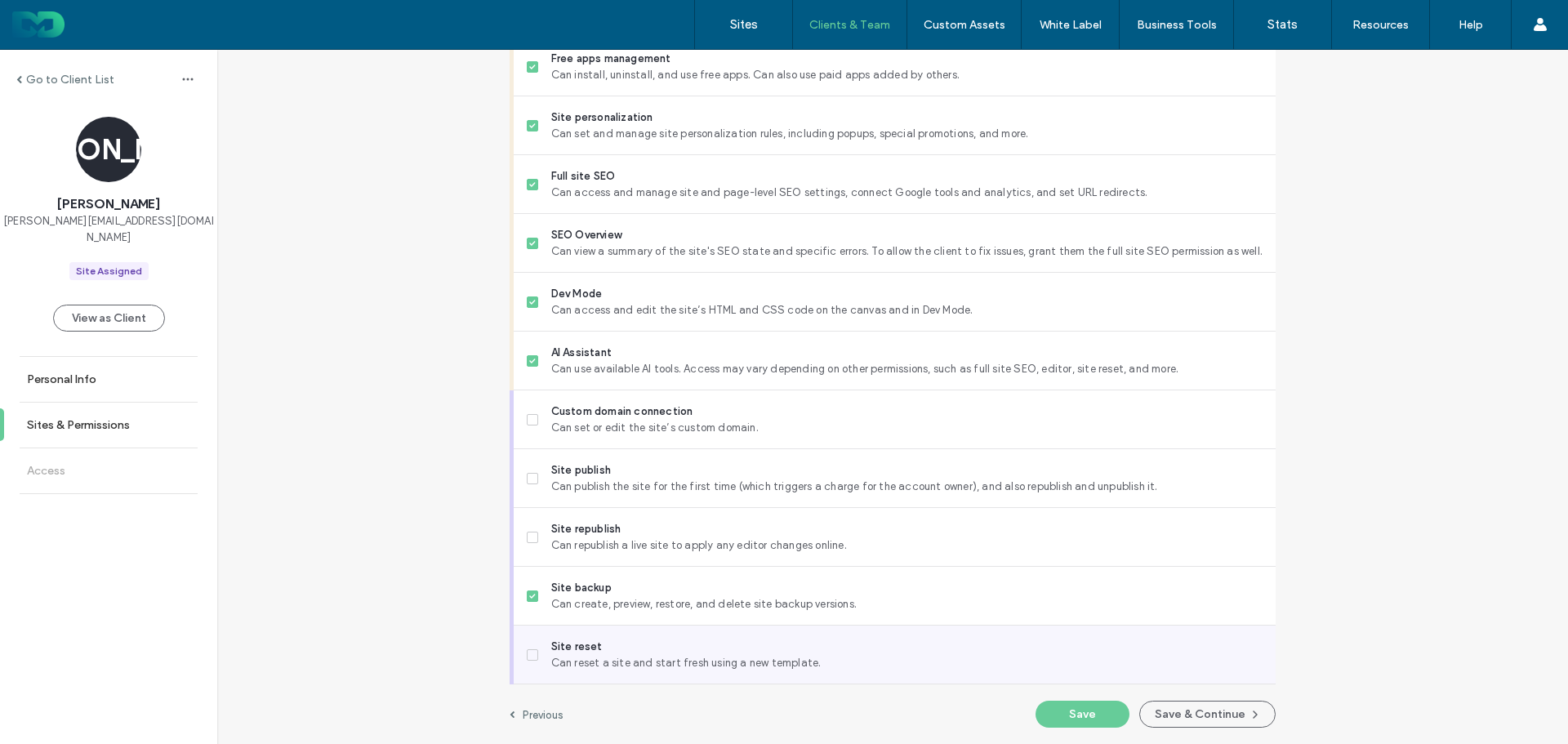
click at [632, 645] on span "Site reset" at bounding box center [906, 646] width 712 height 17
click at [708, 657] on span "Can reset a site and start fresh using a new template." at bounding box center [906, 663] width 712 height 17
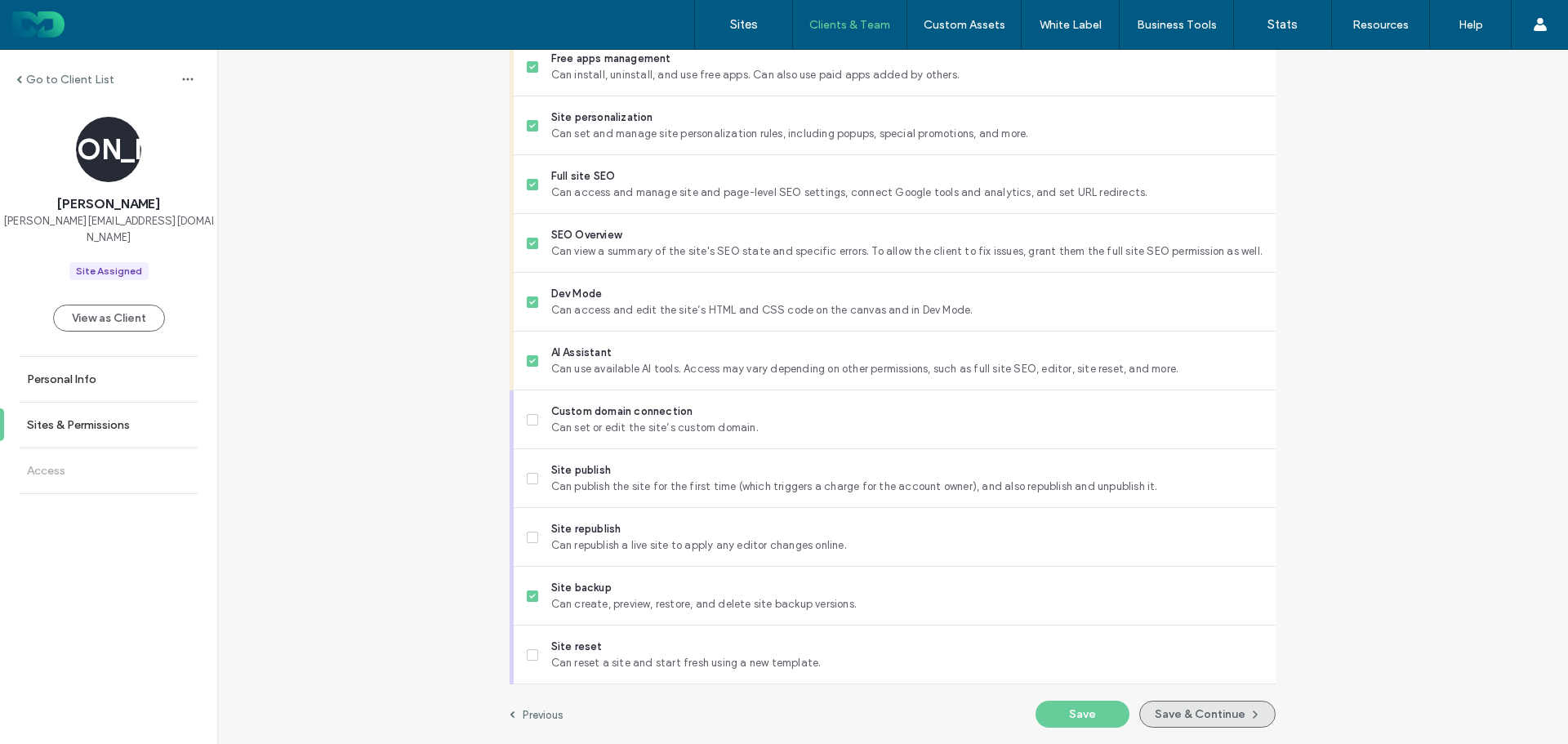
click at [1197, 714] on button "Save & Continue" at bounding box center [1207, 714] width 136 height 27
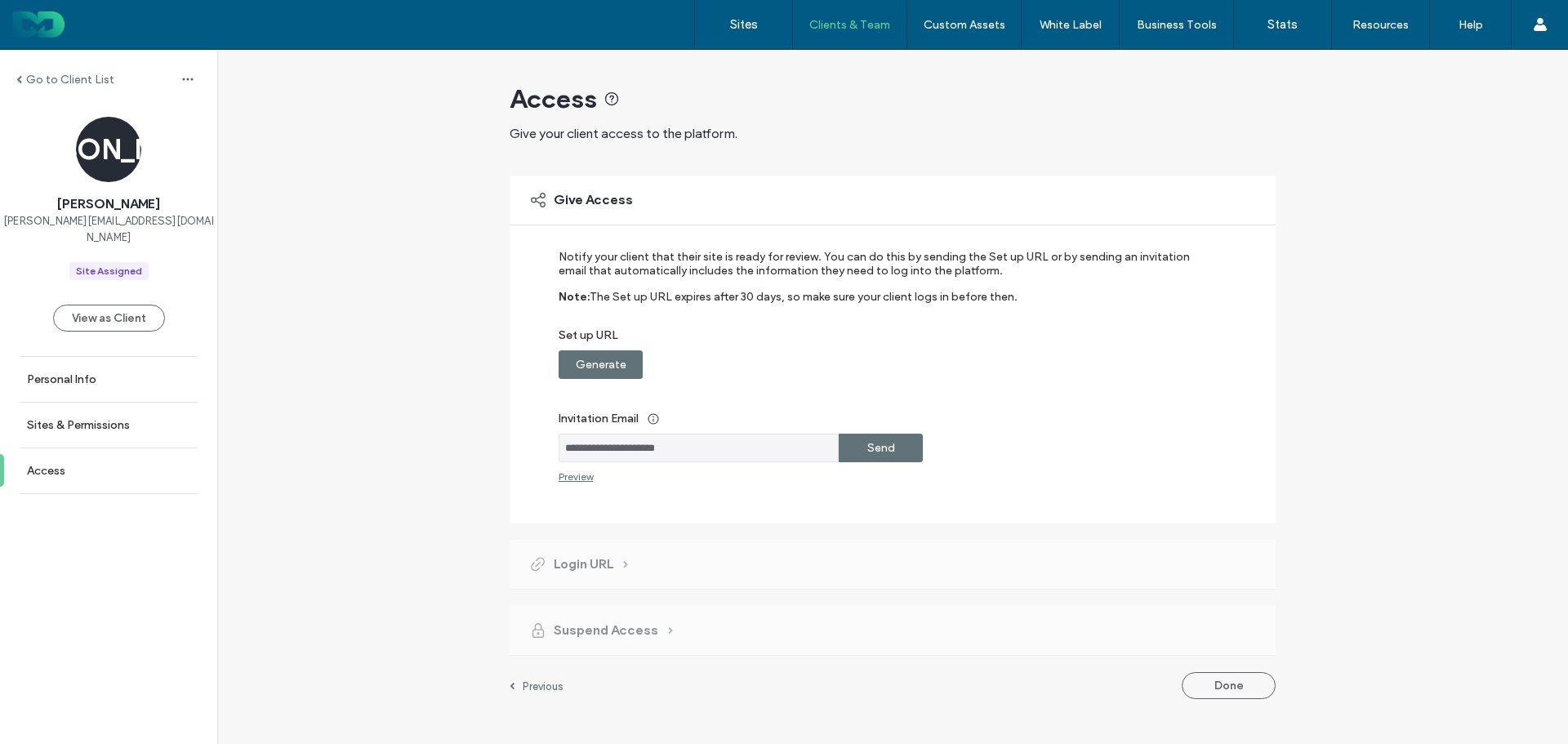
click at [599, 368] on label "Generate" at bounding box center [601, 364] width 51 height 31
click at [877, 443] on label "Send" at bounding box center [881, 448] width 28 height 31
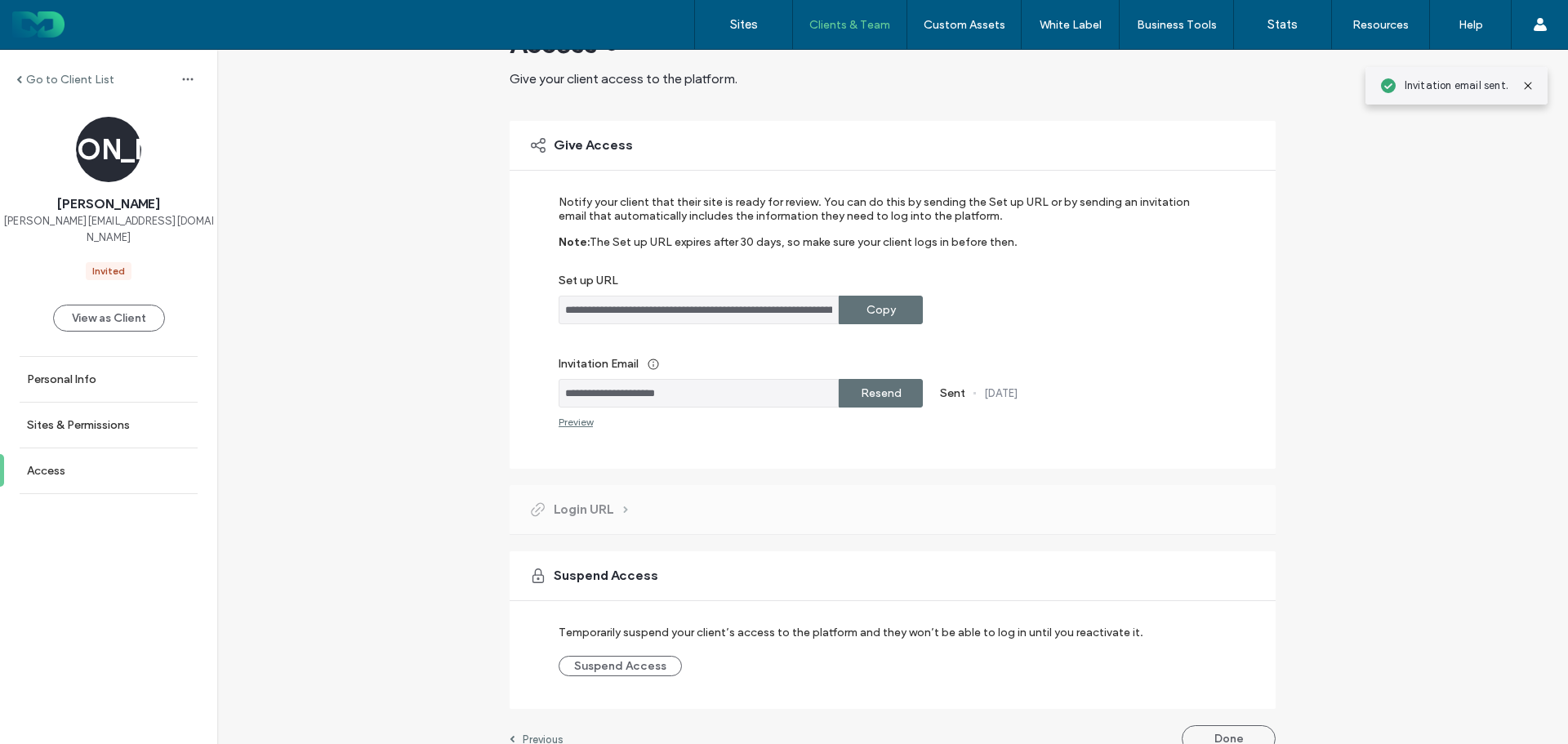
scroll to position [79, 0]
